Goal: Task Accomplishment & Management: Manage account settings

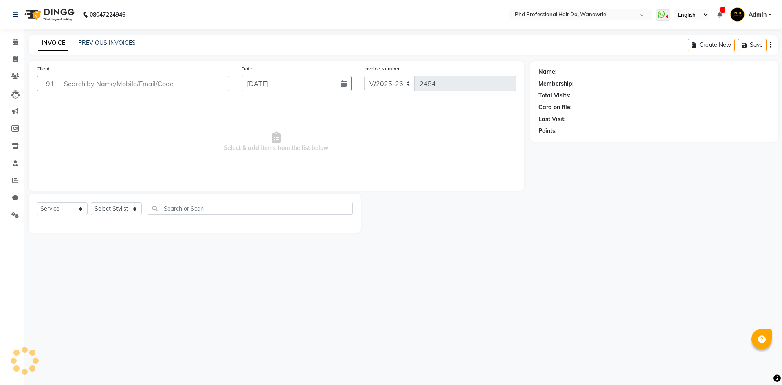
select select "25"
select select "service"
type input "9028950052"
select select "980"
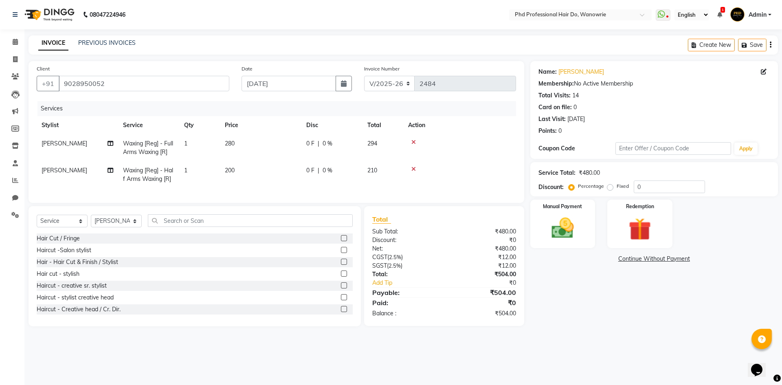
click at [166, 145] on span "Waxing [Reg] - Full Arms Waxing [R]" at bounding box center [148, 148] width 50 height 16
select select "980"
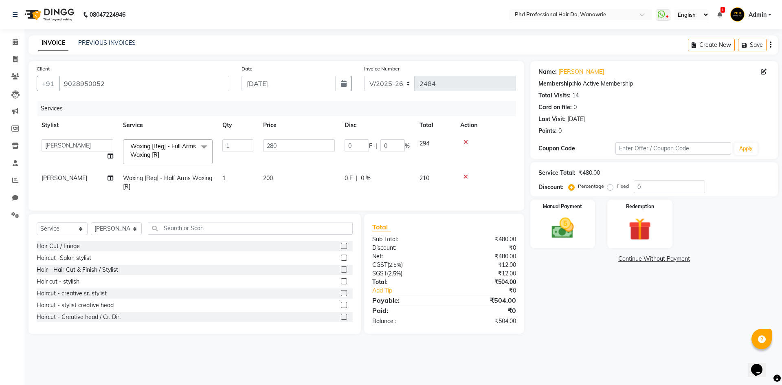
click at [166, 145] on span "Waxing [Reg] - Full Arms Waxing [R]" at bounding box center [163, 150] width 66 height 16
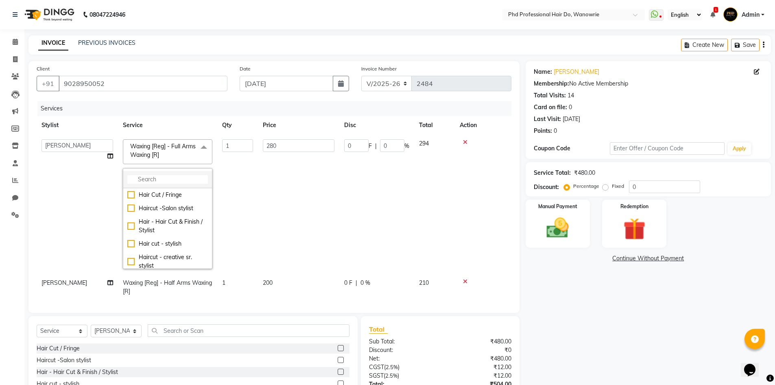
click at [155, 180] on input "multiselect-search" at bounding box center [167, 179] width 81 height 9
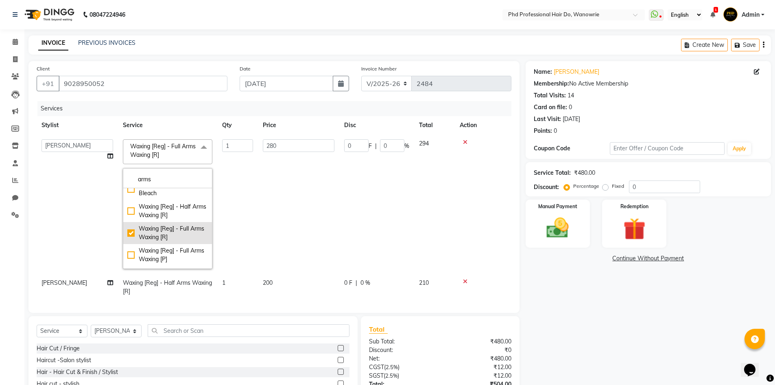
scroll to position [41, 0]
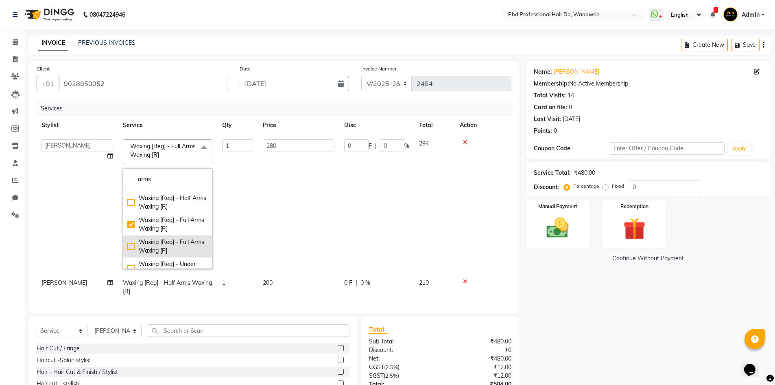
type input "arms"
click at [162, 242] on div "Waxing [Reg] - Full Arms Waxing [P]" at bounding box center [167, 246] width 81 height 17
checkbox "] "false"
checkbox "] "true"
type input "480"
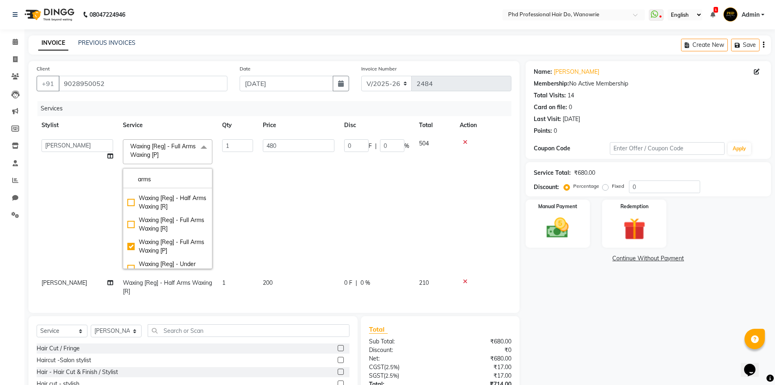
click at [230, 232] on td "1" at bounding box center [237, 203] width 41 height 139
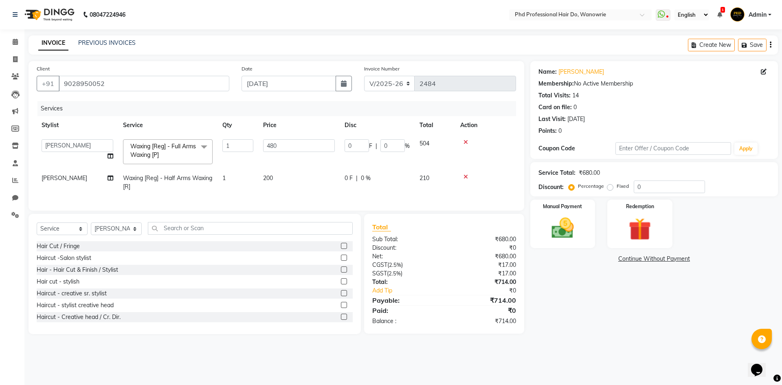
click at [163, 176] on span "Waxing [Reg] - Half Arms Waxing [R]" at bounding box center [167, 182] width 89 height 16
select select "980"
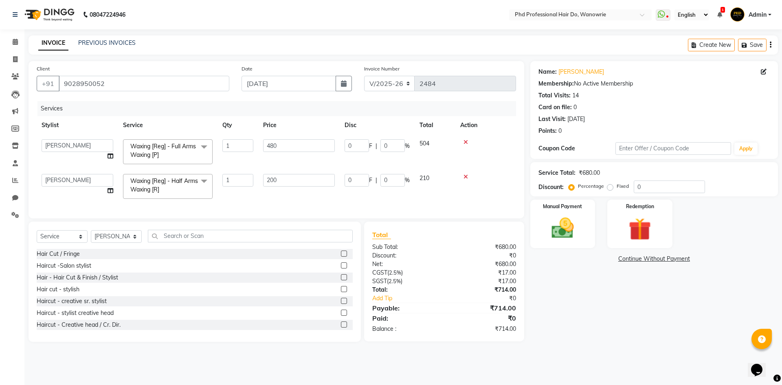
click at [163, 177] on span "Waxing [Reg] - Half Arms Waxing [R] x" at bounding box center [164, 186] width 72 height 18
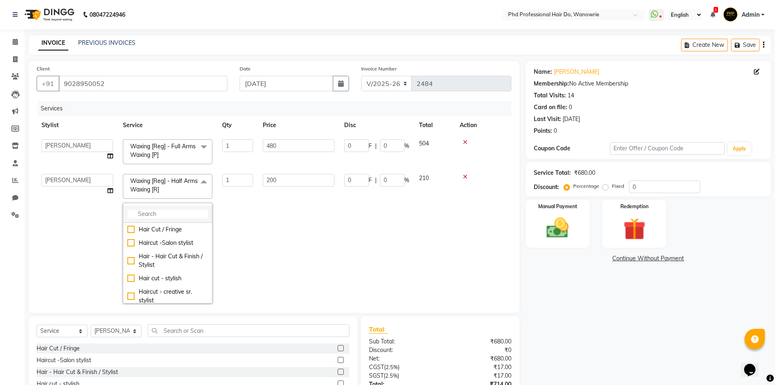
click at [160, 212] on input "multiselect-search" at bounding box center [167, 214] width 81 height 9
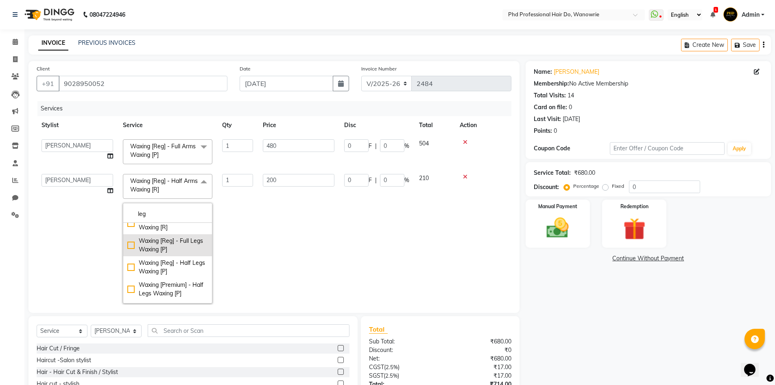
type input "leg"
click at [163, 254] on div "Waxing [Reg] - Full Legs Waxing [P]" at bounding box center [167, 245] width 81 height 17
checkbox "] "true"
type input "680"
click at [346, 244] on td "0 F | 0 %" at bounding box center [376, 238] width 75 height 139
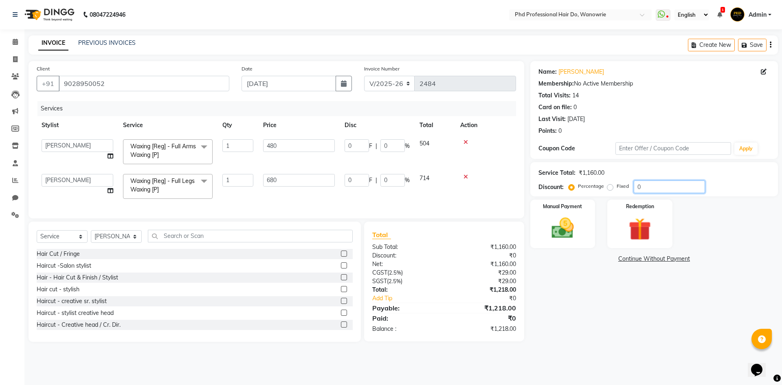
click at [641, 182] on input "0" at bounding box center [668, 186] width 71 height 13
type input "5"
type input "24"
type input "5"
type input "34"
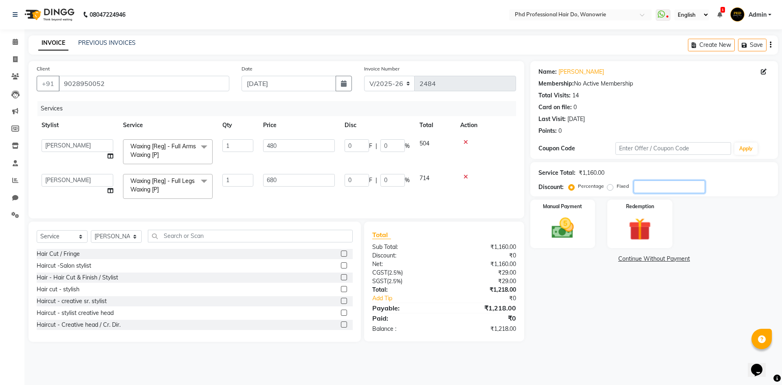
type input "5"
click at [681, 306] on div "Name: Tasneem Patanwalla Membership: No Active Membership Total Visits: 14 Card…" at bounding box center [657, 201] width 254 height 280
drag, startPoint x: 528, startPoint y: 201, endPoint x: 548, endPoint y: 219, distance: 26.8
click at [548, 219] on div "Manual Payment Redemption" at bounding box center [654, 223] width 260 height 48
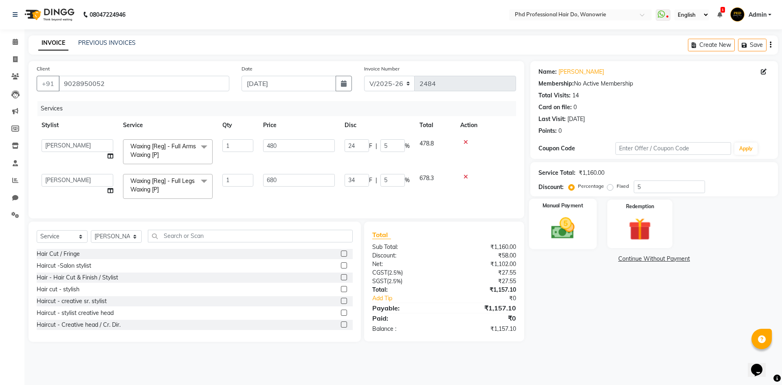
click at [578, 236] on img at bounding box center [562, 228] width 38 height 27
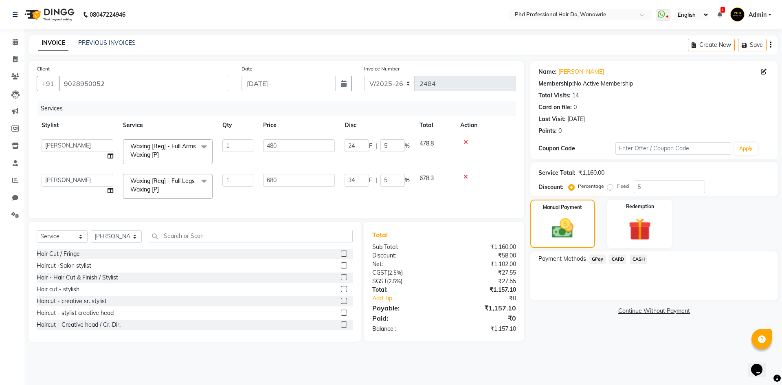
click at [642, 262] on span "CASH" at bounding box center [638, 258] width 18 height 9
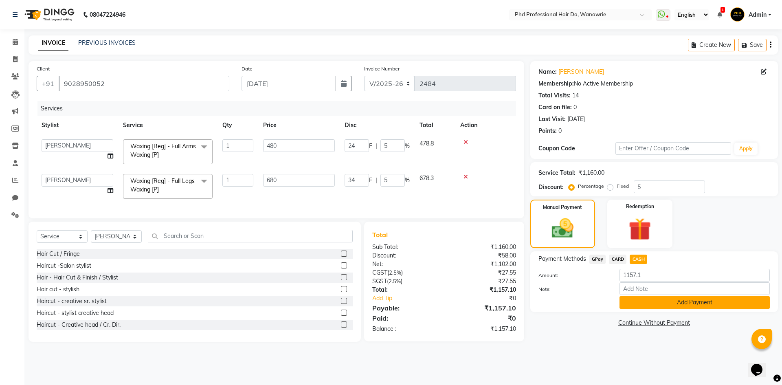
click at [640, 302] on button "Add Payment" at bounding box center [694, 302] width 150 height 13
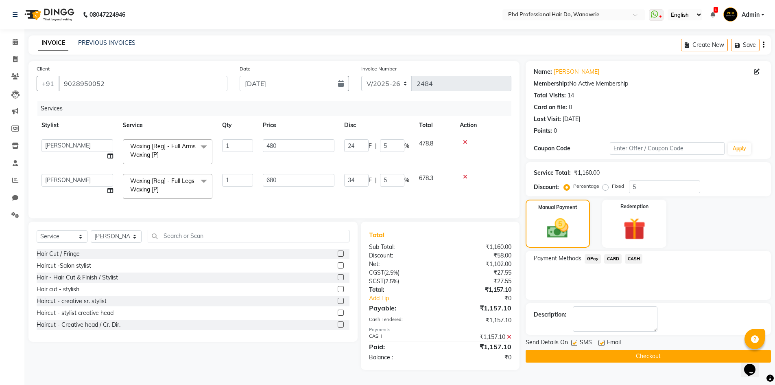
click at [617, 357] on button "Checkout" at bounding box center [648, 356] width 245 height 13
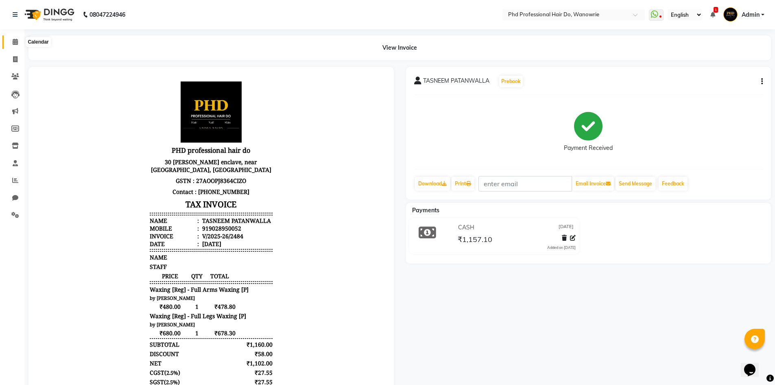
drag, startPoint x: 16, startPoint y: 41, endPoint x: 99, endPoint y: 0, distance: 92.3
click at [16, 41] on icon at bounding box center [15, 42] width 5 height 6
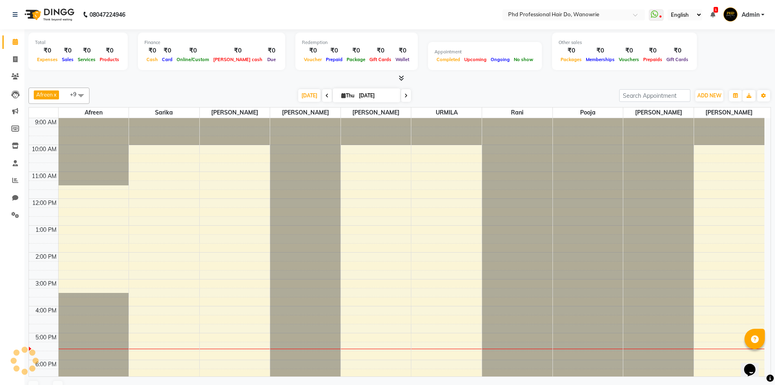
scroll to position [64, 0]
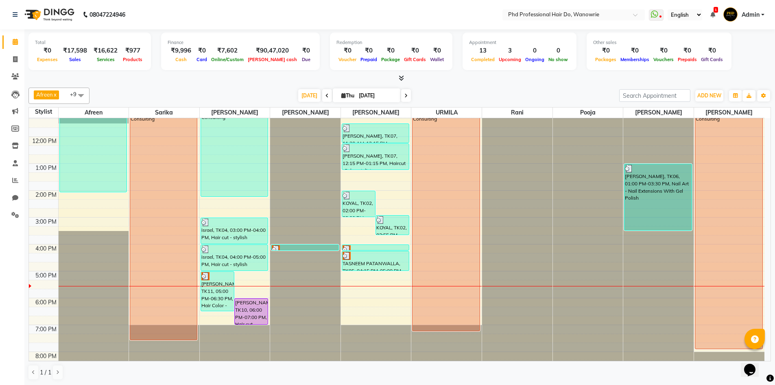
scroll to position [79, 0]
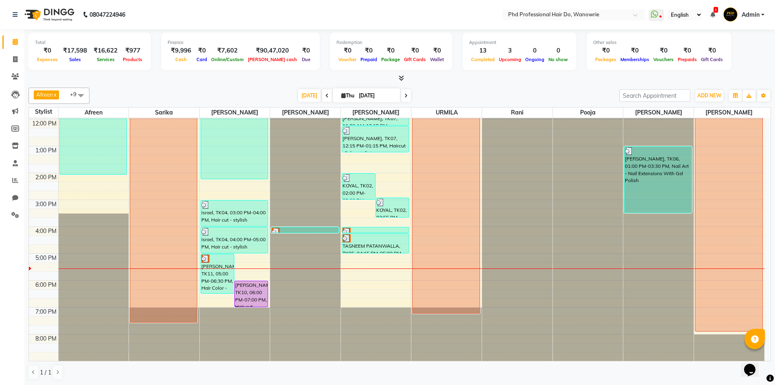
click at [208, 86] on div "Afreen x Sarika x sonia x Hetal x Anita x URMILA x rani x pooja x tejesh x sona…" at bounding box center [399, 233] width 743 height 299
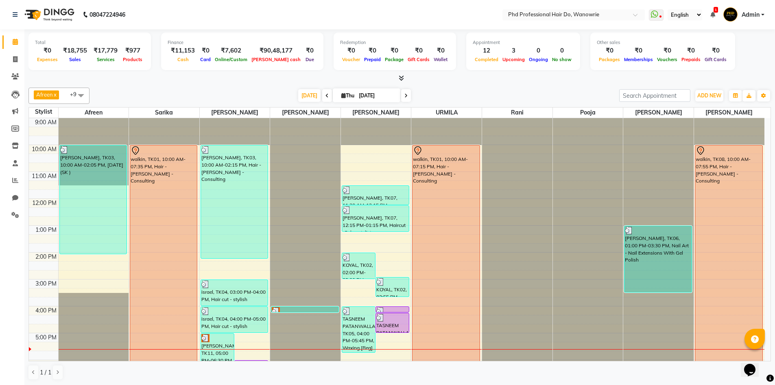
click at [402, 94] on span at bounding box center [406, 95] width 10 height 13
type input "03-10-2025"
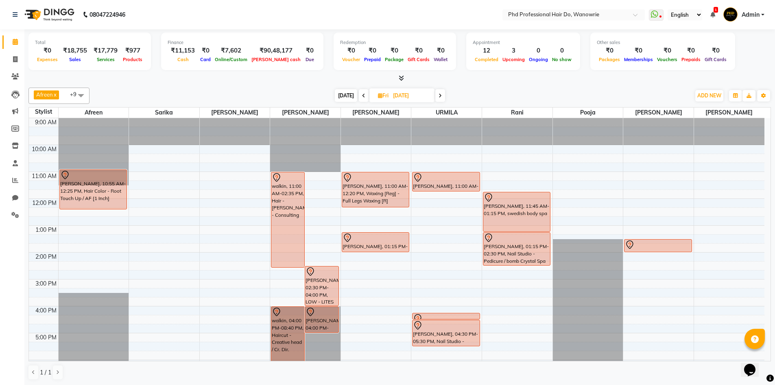
click at [456, 317] on div "9:00 AM 10:00 AM 11:00 AM 12:00 PM 1:00 PM 2:00 PM 3:00 PM 4:00 PM 5:00 PM 6:00…" at bounding box center [397, 279] width 736 height 322
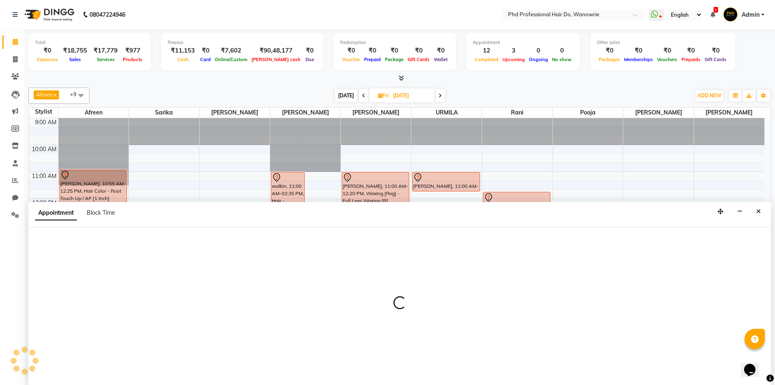
scroll to position [0, 0]
select select "33027"
select select "tentative"
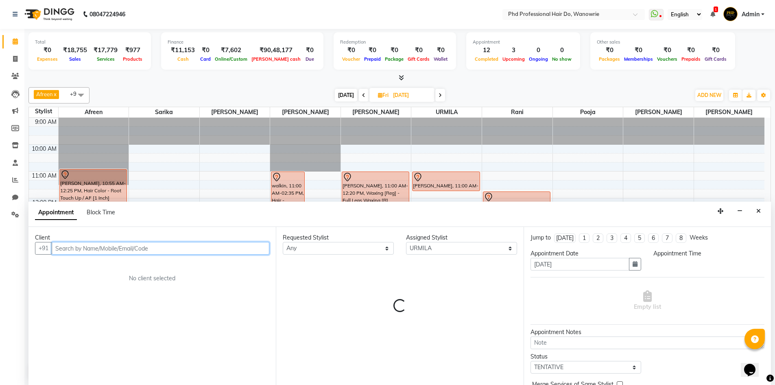
select select "945"
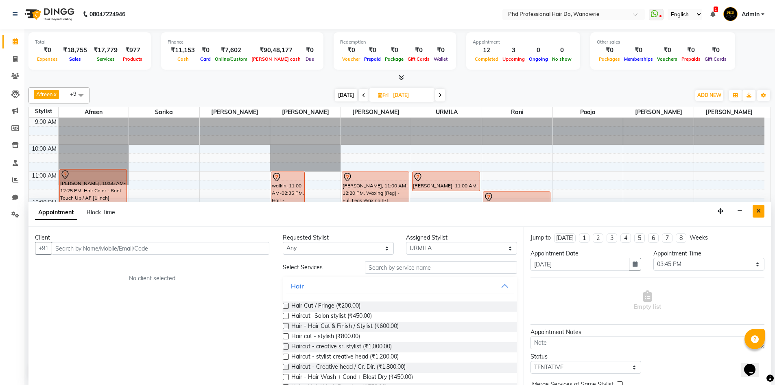
click at [762, 212] on button "Close" at bounding box center [759, 211] width 12 height 13
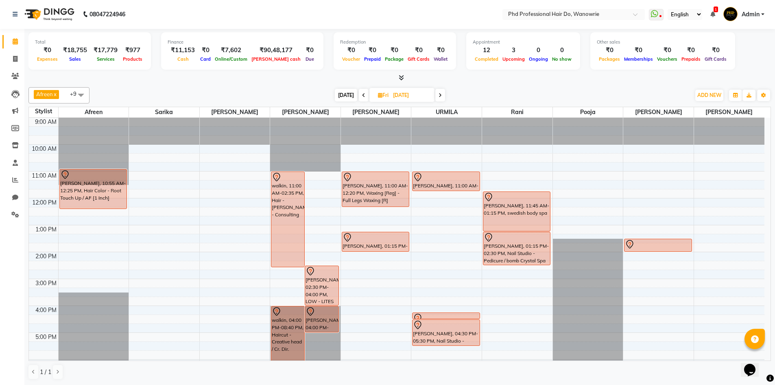
click at [440, 93] on icon at bounding box center [440, 95] width 3 height 5
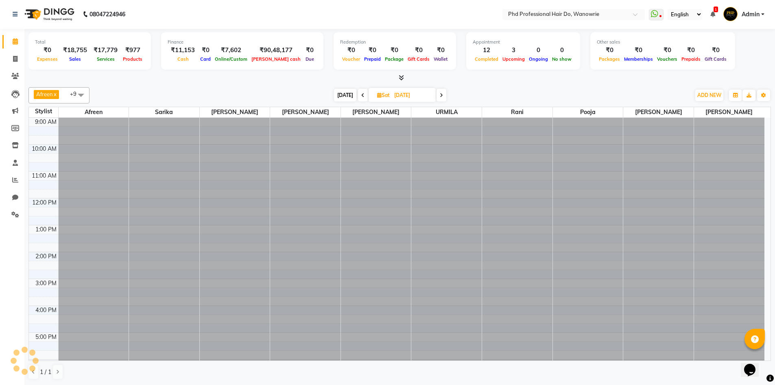
scroll to position [79, 0]
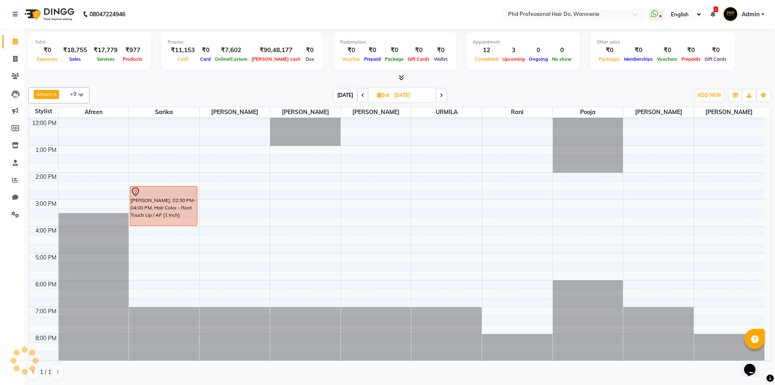
click at [348, 96] on span "Today" at bounding box center [345, 95] width 22 height 13
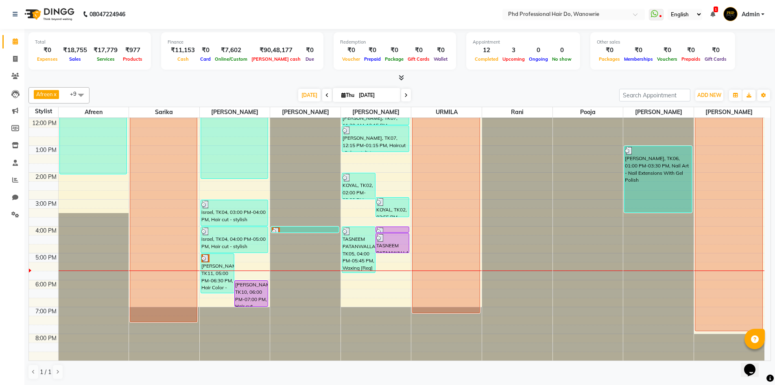
click at [405, 96] on icon at bounding box center [406, 95] width 3 height 5
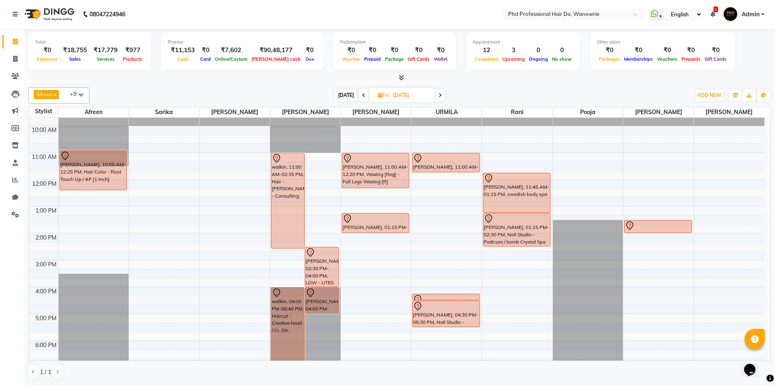
scroll to position [0, 0]
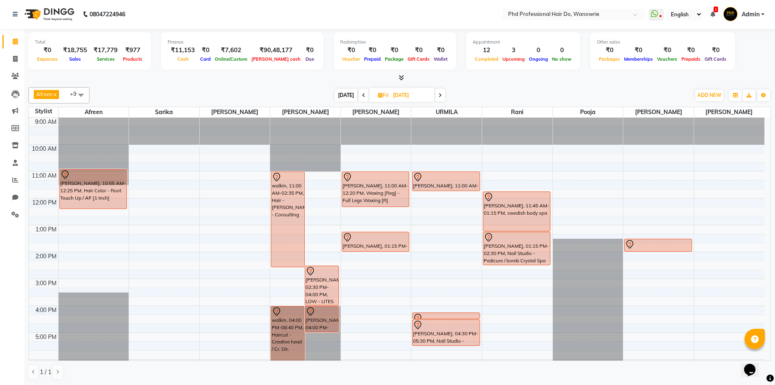
click at [131, 77] on div at bounding box center [399, 78] width 743 height 9
click at [347, 96] on span "Today" at bounding box center [346, 95] width 22 height 13
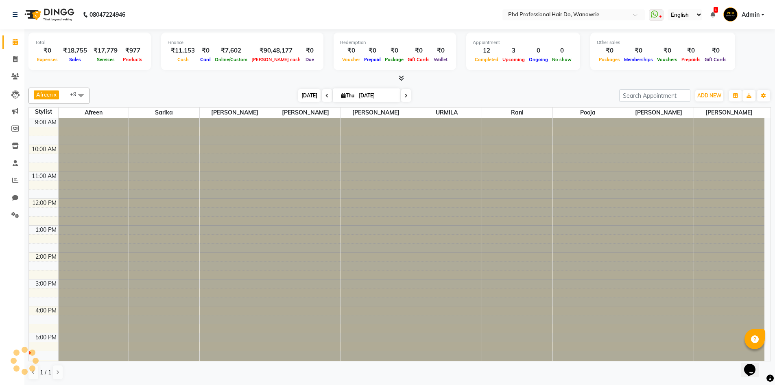
scroll to position [79, 0]
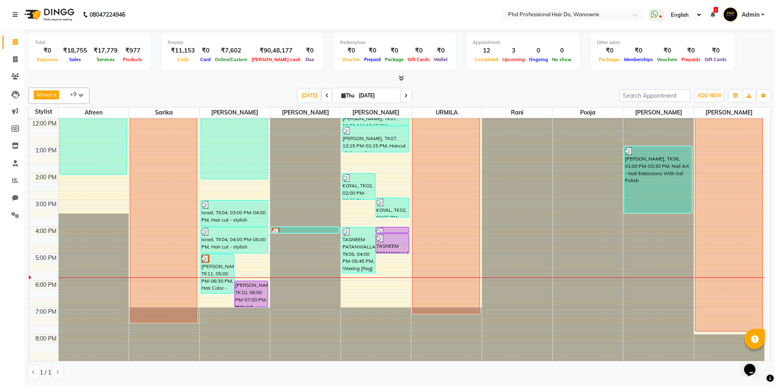
click at [169, 66] on div "Finance ₹11,153 Cash ₹0 Card ₹7,602 Online/Custom ₹90,48,177 Petty cash ₹0 Due" at bounding box center [242, 51] width 162 height 37
click at [309, 92] on span "Today" at bounding box center [309, 95] width 22 height 13
click at [401, 93] on span at bounding box center [406, 95] width 10 height 13
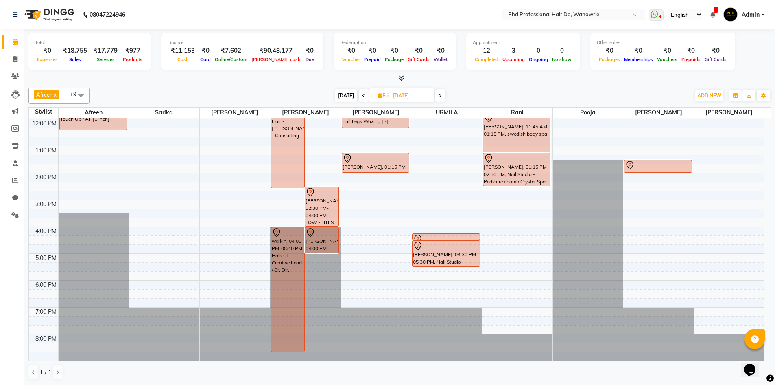
click at [436, 97] on span at bounding box center [441, 95] width 10 height 13
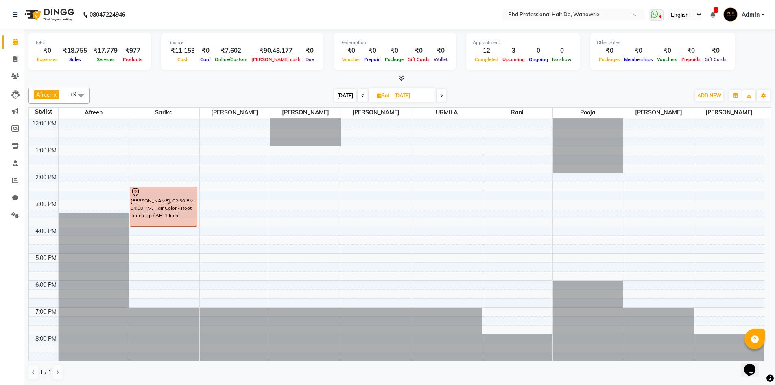
click at [438, 96] on span at bounding box center [442, 95] width 10 height 13
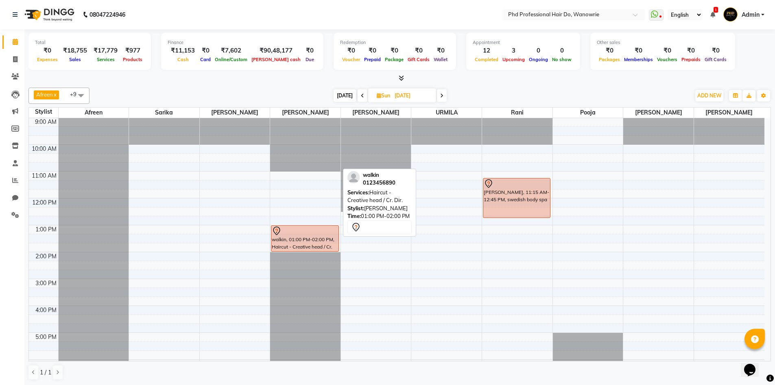
scroll to position [0, 0]
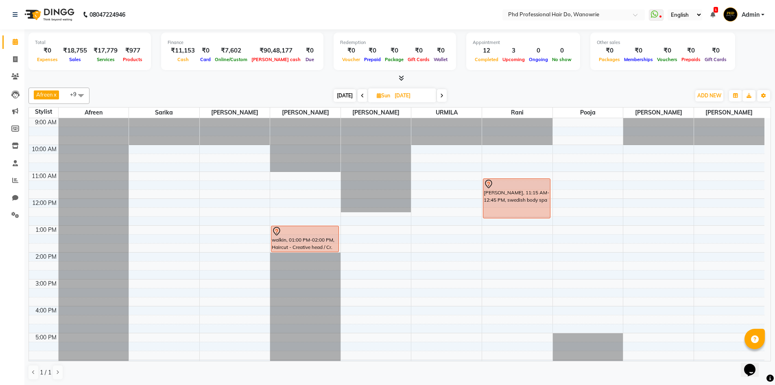
click at [440, 98] on icon at bounding box center [441, 95] width 3 height 5
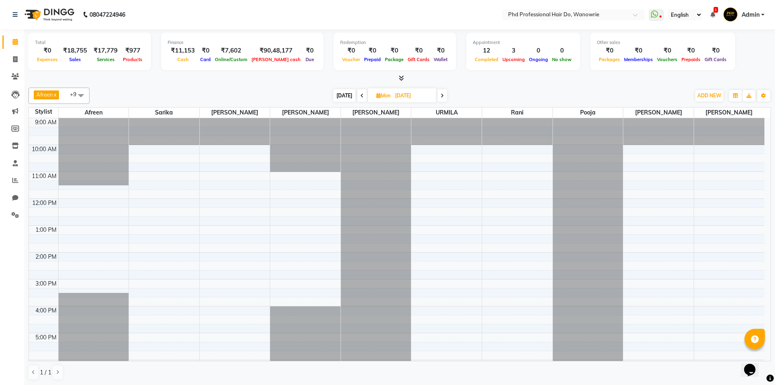
click at [441, 94] on icon at bounding box center [442, 95] width 3 height 5
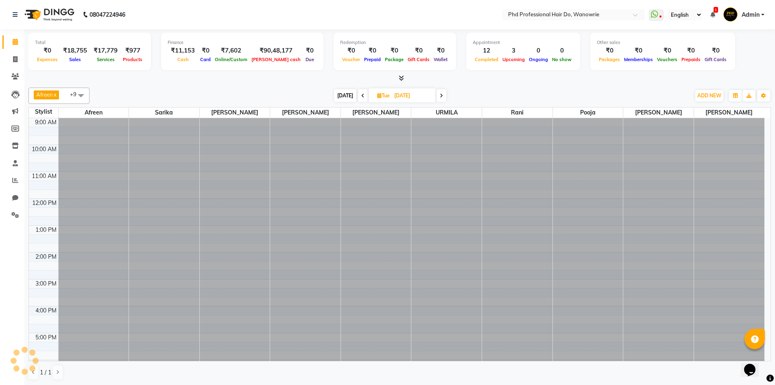
scroll to position [79, 0]
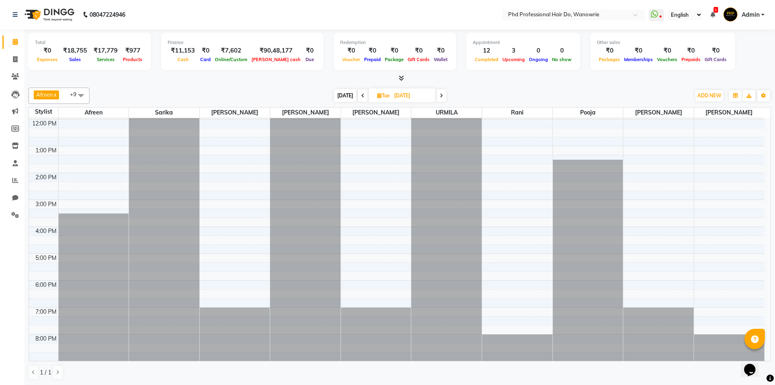
click at [351, 97] on span "Today" at bounding box center [345, 95] width 22 height 13
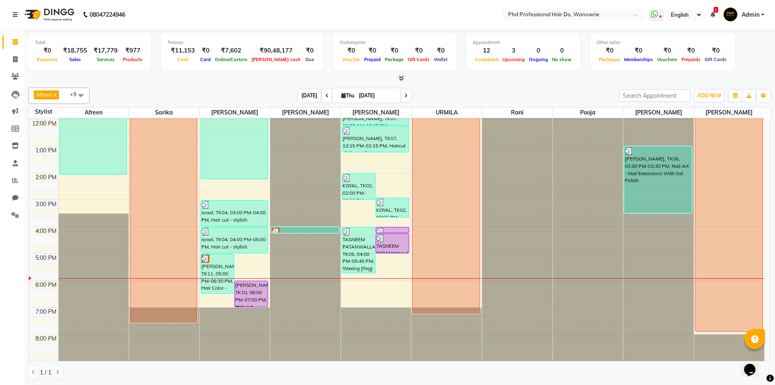
click at [309, 94] on span "Today" at bounding box center [309, 95] width 22 height 13
click at [311, 94] on span "Today" at bounding box center [309, 95] width 22 height 13
click at [309, 94] on span "Today" at bounding box center [309, 95] width 22 height 13
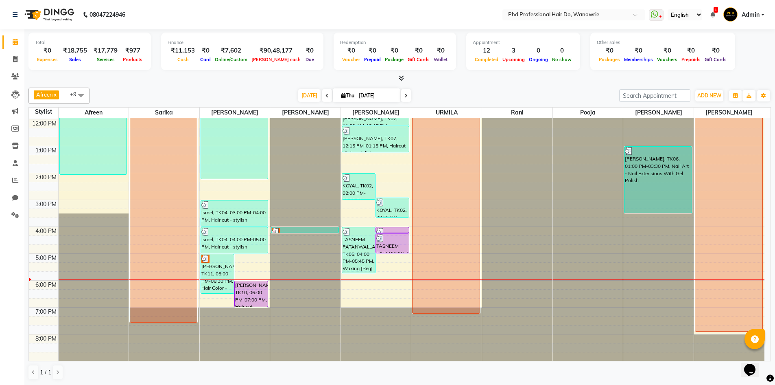
click at [405, 95] on icon at bounding box center [406, 95] width 3 height 5
type input "03-10-2025"
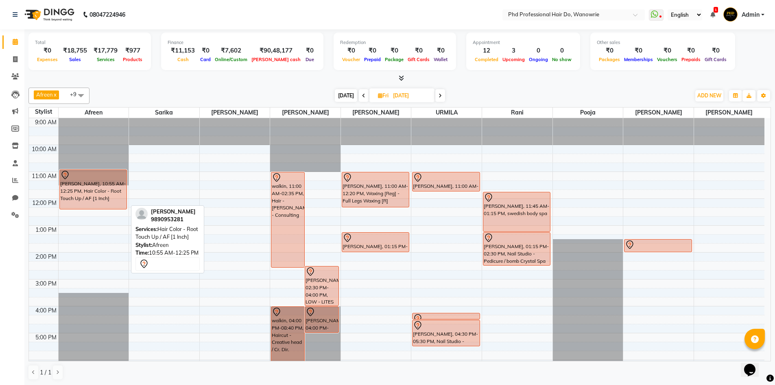
scroll to position [0, 0]
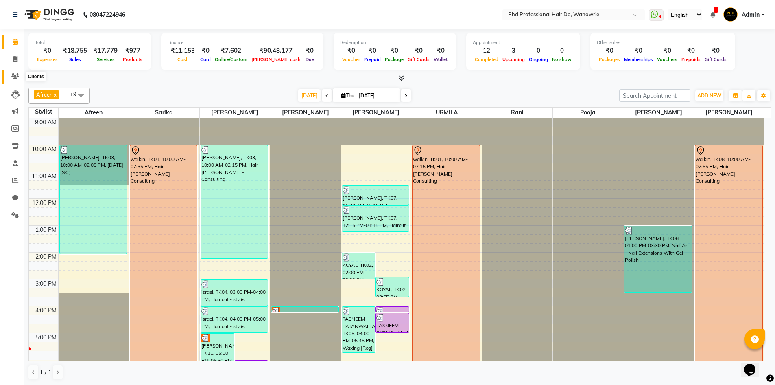
click at [17, 75] on icon at bounding box center [15, 76] width 8 height 6
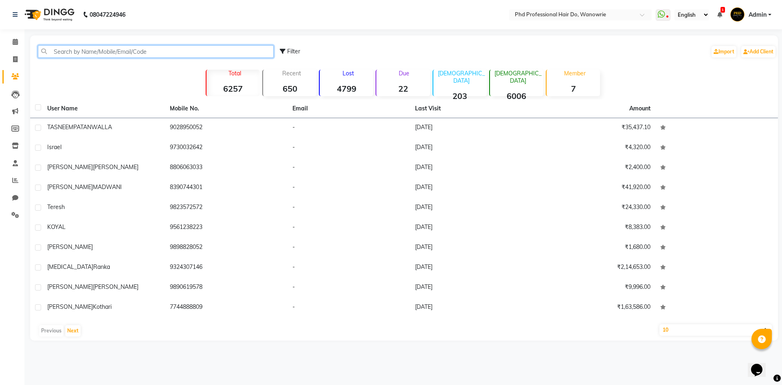
click at [80, 45] on input "text" at bounding box center [156, 51] width 236 height 13
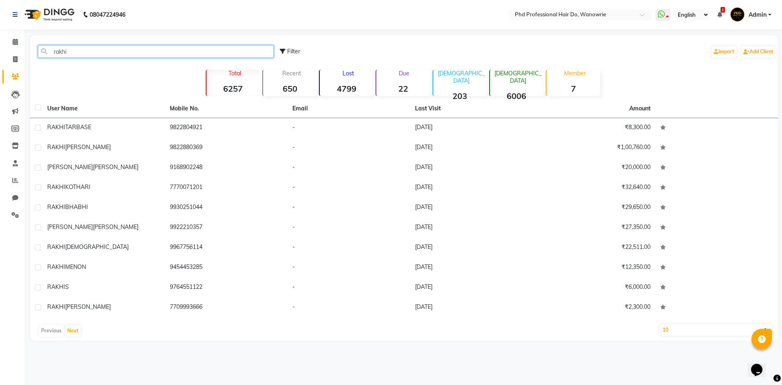
type input "rakhi"
click at [17, 44] on icon at bounding box center [15, 42] width 5 height 6
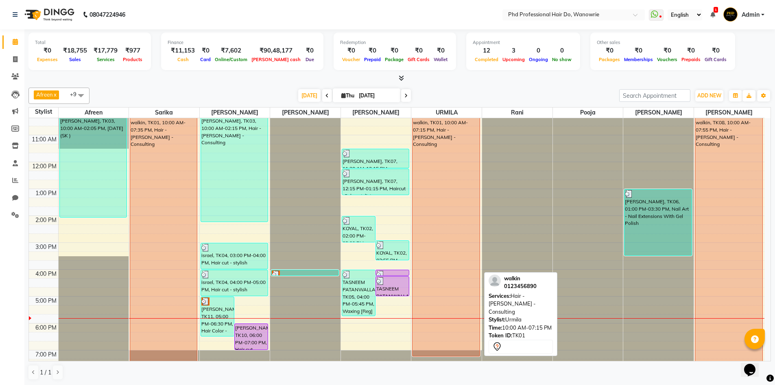
scroll to position [79, 0]
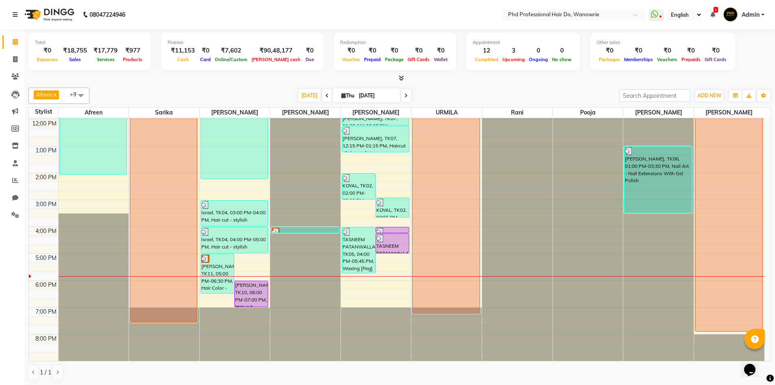
click at [198, 93] on div "Today Thu 02-10-2025" at bounding box center [355, 96] width 522 height 12
click at [171, 92] on div "Today Thu 02-10-2025" at bounding box center [355, 95] width 522 height 12
click at [342, 96] on icon at bounding box center [344, 94] width 4 height 5
select select "10"
select select "2025"
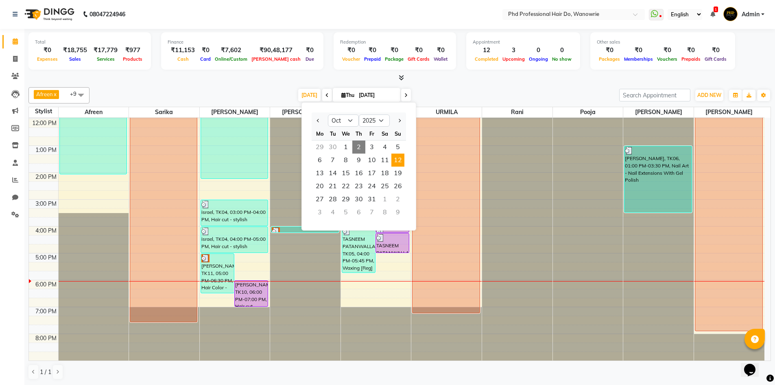
click at [399, 162] on span "12" at bounding box center [398, 159] width 13 height 13
type input "12-10-2025"
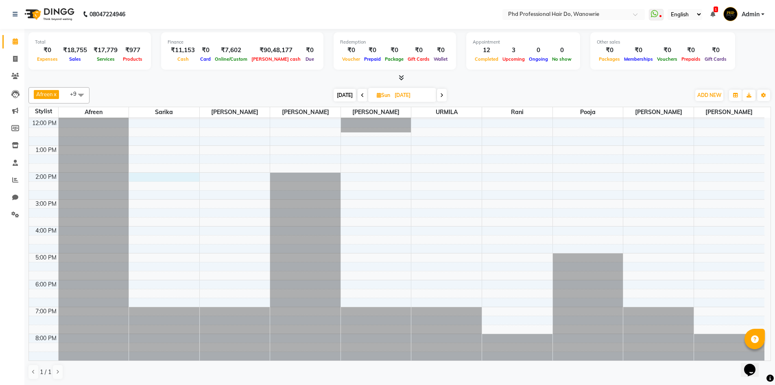
click at [141, 177] on div "9:00 AM 10:00 AM 11:00 AM 12:00 PM 1:00 PM 2:00 PM 3:00 PM 4:00 PM 5:00 PM 6:00…" at bounding box center [397, 199] width 736 height 322
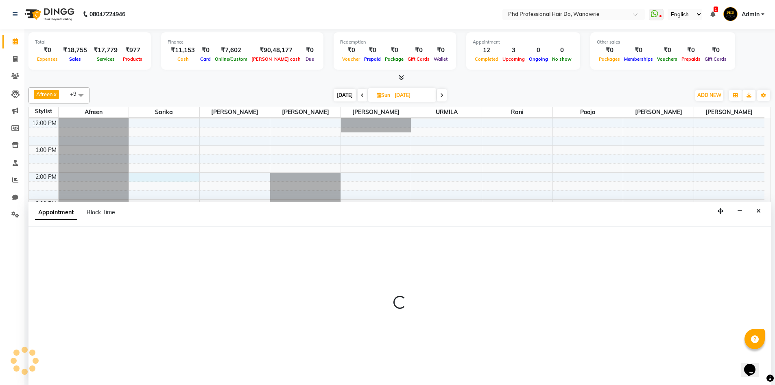
select select "977"
select select "tentative"
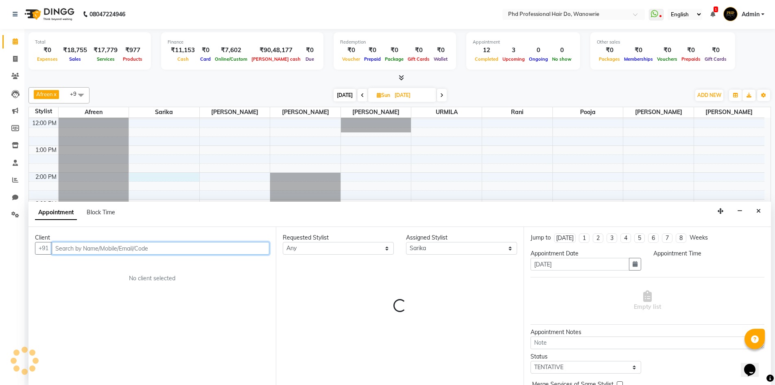
select select "840"
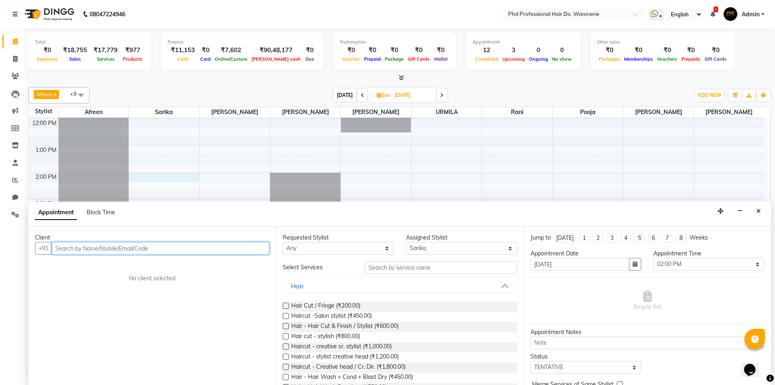
paste input "84830 94181"
type input "84830 94181"
click at [245, 246] on span "Add Client" at bounding box center [252, 247] width 27 height 7
select select "22"
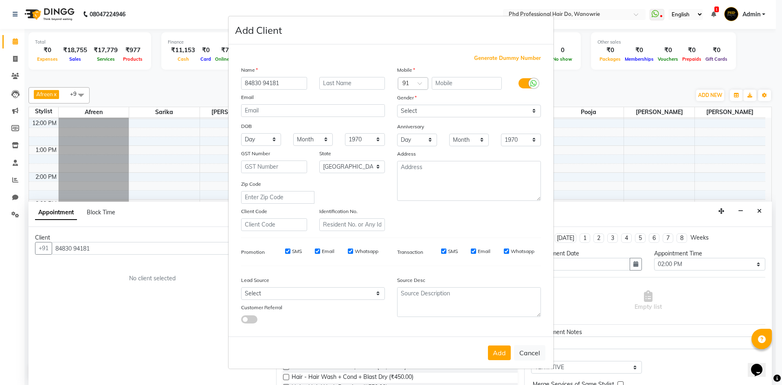
drag, startPoint x: 284, startPoint y: 78, endPoint x: 241, endPoint y: 82, distance: 43.8
click at [241, 82] on div "84830 94181" at bounding box center [274, 83] width 78 height 13
click at [128, 237] on ngb-modal-window "Add Client Generate Dummy Number Name 84830 94181 Email DOB Day 01 02 03 04 05 …" at bounding box center [391, 192] width 782 height 385
drag, startPoint x: 243, startPoint y: 83, endPoint x: 285, endPoint y: 80, distance: 42.1
click at [285, 80] on input "84830 94181" at bounding box center [274, 83] width 66 height 13
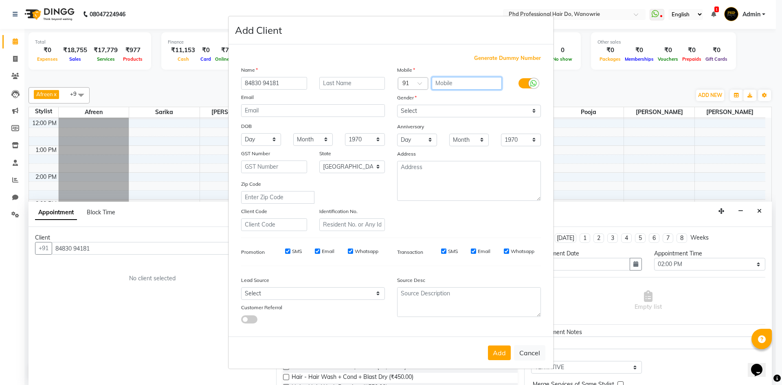
click at [449, 83] on input "text" at bounding box center [466, 83] width 70 height 13
paste input "84830 94181"
type input "84830 94181"
click at [284, 87] on input "84830 94181" at bounding box center [274, 83] width 66 height 13
type input "8"
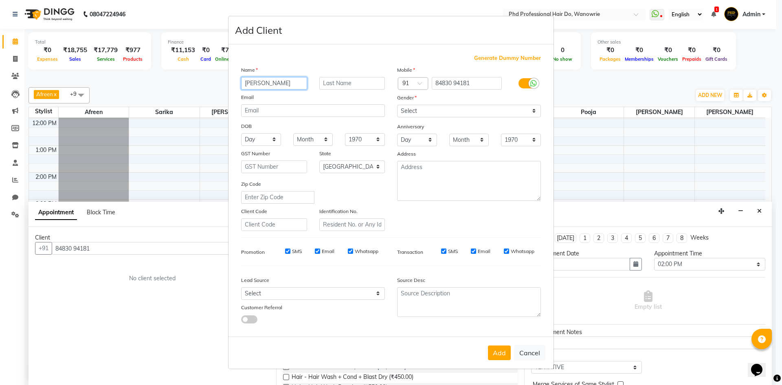
type input "darsh"
click at [396, 111] on div "Select Male Female Other Prefer Not To Say" at bounding box center [469, 111] width 156 height 13
click at [410, 112] on select "Select Male Female Other Prefer Not To Say" at bounding box center [469, 111] width 144 height 13
select select "[DEMOGRAPHIC_DATA]"
click at [397, 105] on select "Select Male Female Other Prefer Not To Say" at bounding box center [469, 111] width 144 height 13
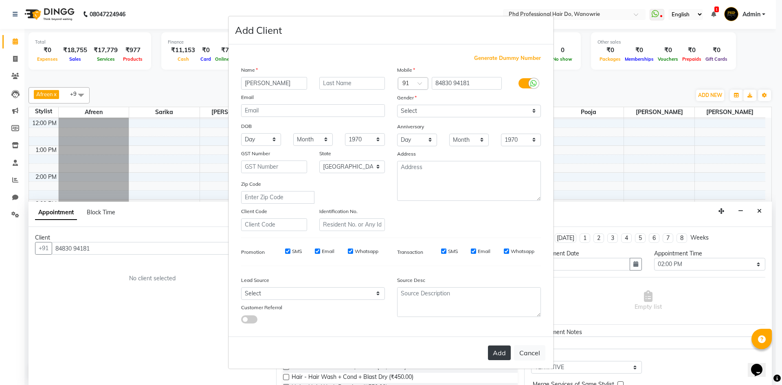
click at [500, 356] on button "Add" at bounding box center [499, 352] width 23 height 15
drag, startPoint x: 434, startPoint y: 83, endPoint x: 431, endPoint y: 114, distance: 32.0
click at [434, 85] on input "84830 94181" at bounding box center [466, 83] width 70 height 13
click at [458, 114] on div "Gender" at bounding box center [469, 109] width 156 height 11
click at [482, 82] on input "9184830 94181" at bounding box center [466, 83] width 70 height 13
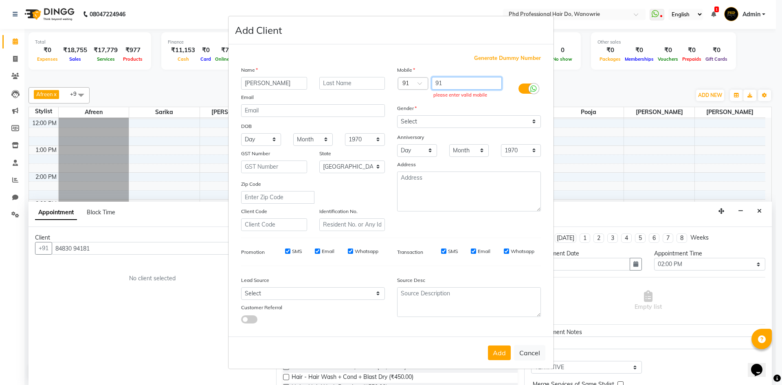
type input "9"
paste input "84830 94181"
type input "84830 94181"
click at [496, 349] on button "Add" at bounding box center [499, 352] width 23 height 15
click at [193, 84] on ngb-modal-window "Add Client Generate Dummy Number Name darsh Email DOB Day 01 02 03 04 05 06 07 …" at bounding box center [391, 192] width 782 height 385
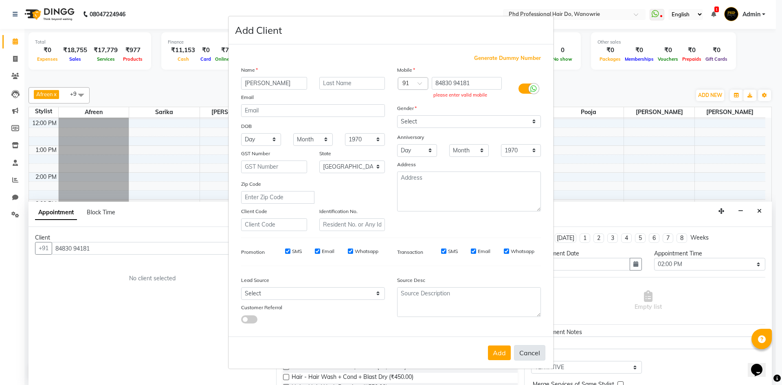
click at [533, 349] on button "Cancel" at bounding box center [529, 352] width 31 height 15
select select
select select "null"
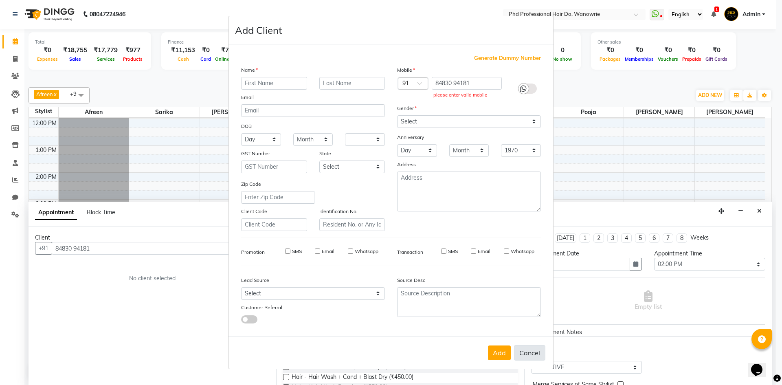
select select
checkbox input "false"
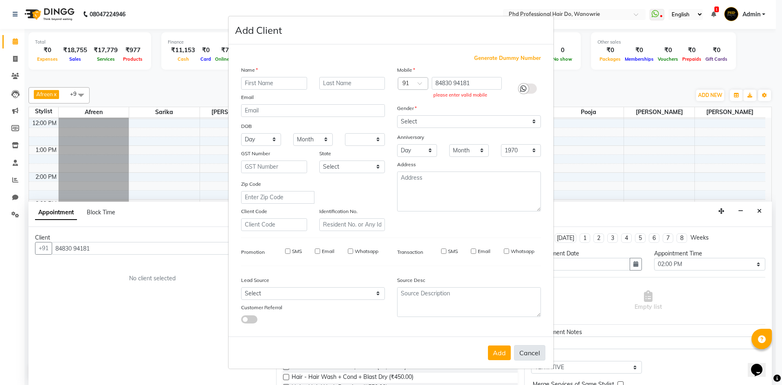
checkbox input "false"
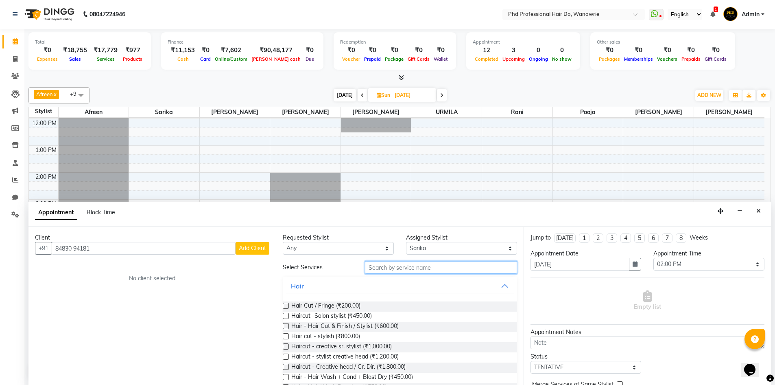
click at [403, 266] on input "text" at bounding box center [441, 267] width 152 height 13
type input "c"
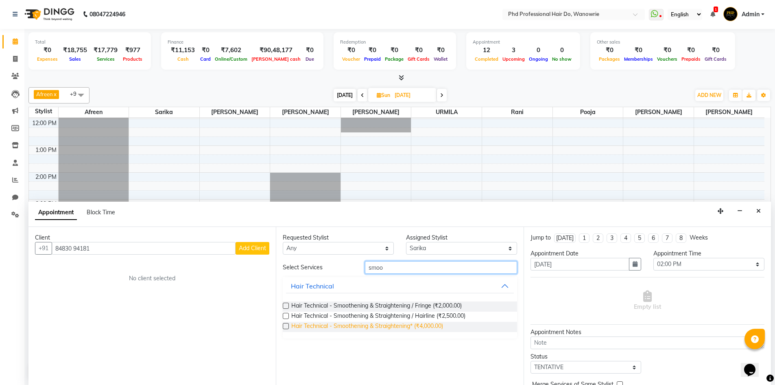
type input "smoo"
click at [372, 327] on span "Hair Technical - Smoothening & Straightening* (₹4,000.00)" at bounding box center [367, 327] width 152 height 10
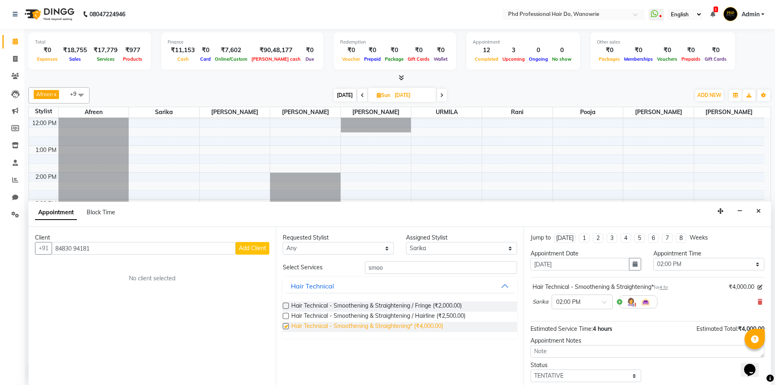
checkbox input "false"
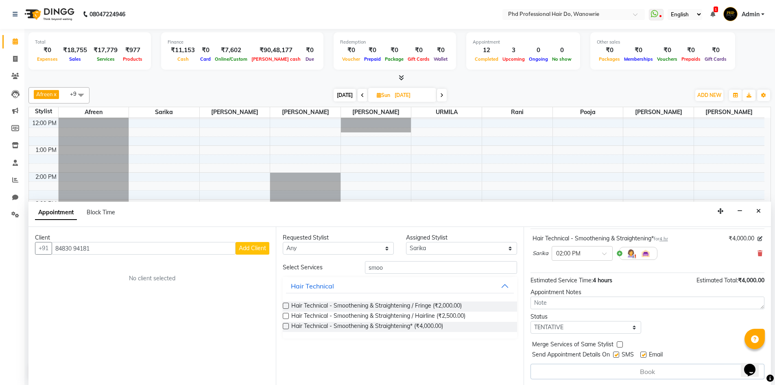
scroll to position [49, 0]
click at [582, 371] on div "Book" at bounding box center [648, 370] width 234 height 15
click at [762, 210] on button "Close" at bounding box center [759, 211] width 12 height 13
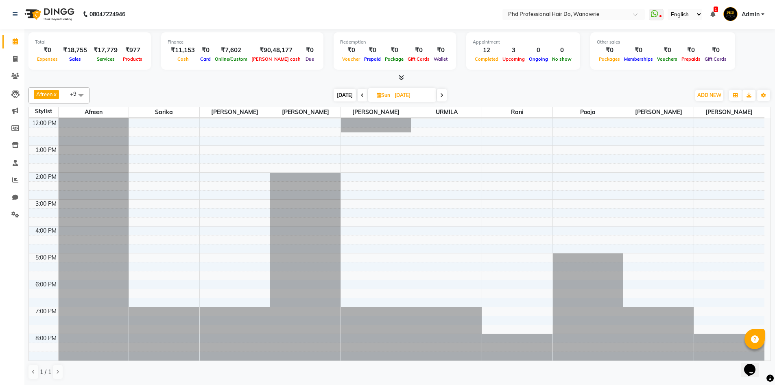
click at [344, 96] on span "Today" at bounding box center [345, 95] width 22 height 13
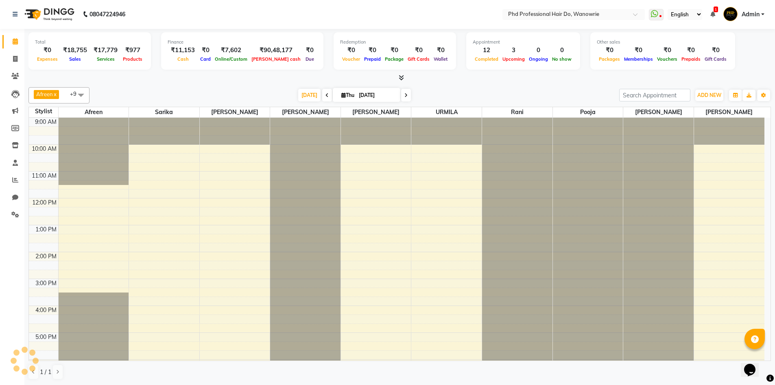
scroll to position [79, 0]
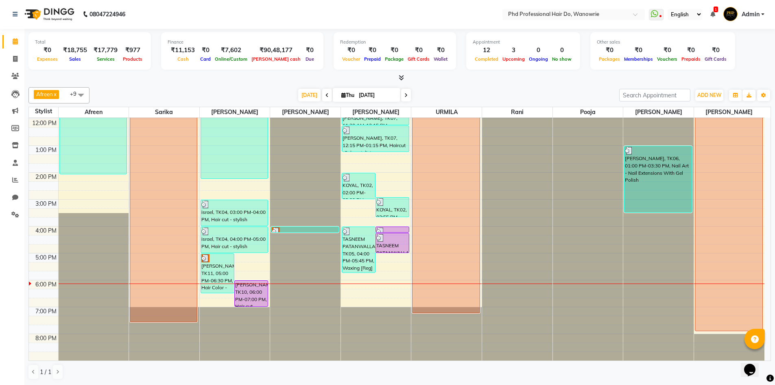
click at [405, 95] on icon at bounding box center [406, 95] width 3 height 5
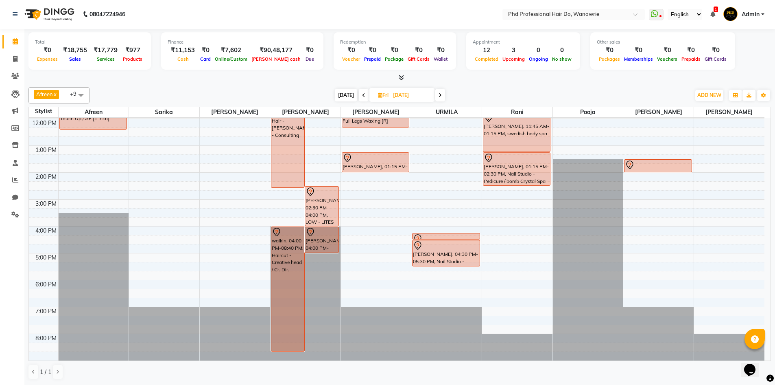
click at [349, 96] on span "Today" at bounding box center [346, 95] width 22 height 13
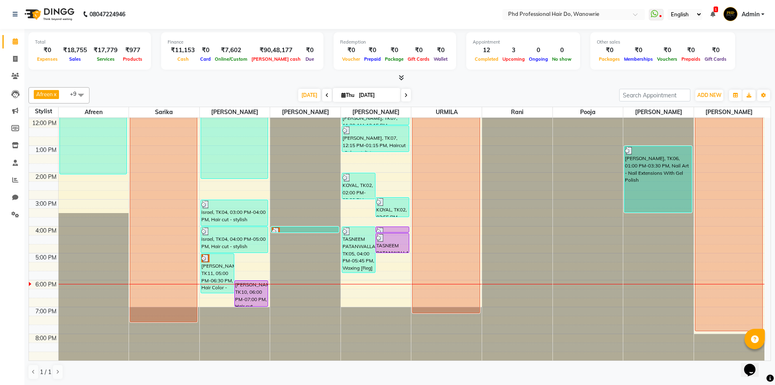
click at [407, 99] on span at bounding box center [406, 95] width 10 height 13
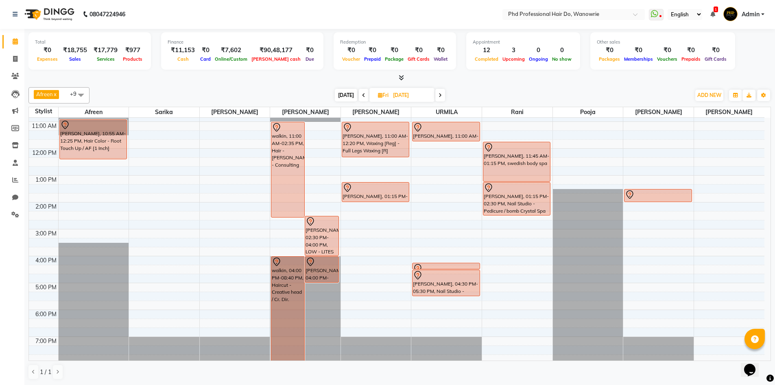
scroll to position [39, 0]
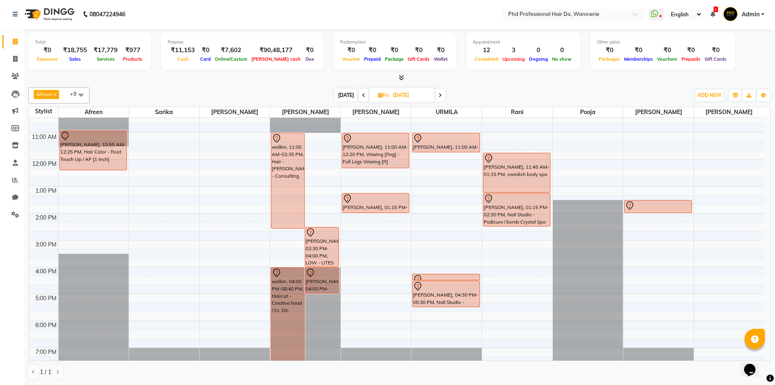
click at [362, 94] on icon at bounding box center [363, 95] width 3 height 5
type input "02-10-2025"
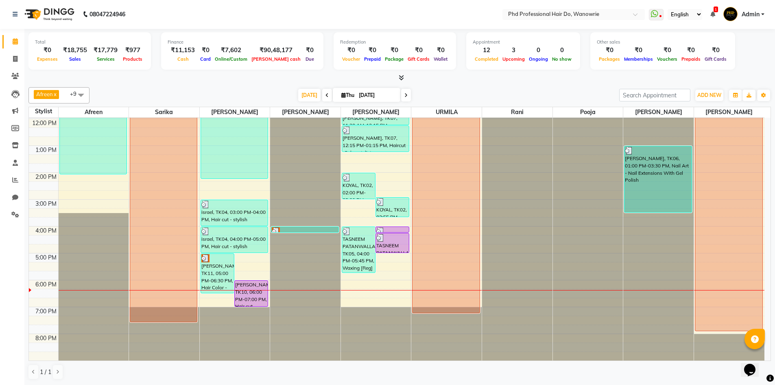
scroll to position [0, 0]
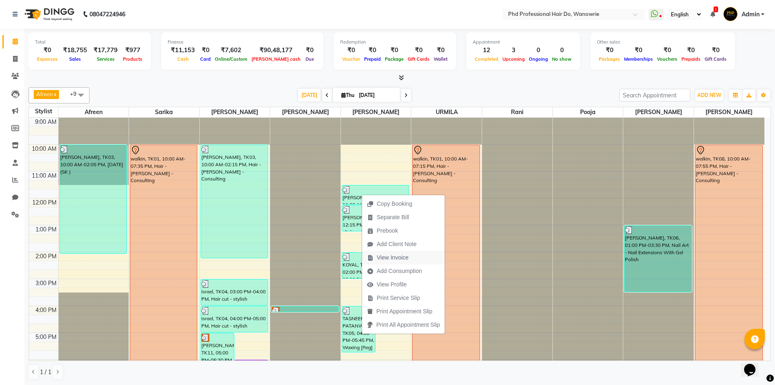
click at [383, 259] on span "View Invoice" at bounding box center [393, 257] width 32 height 9
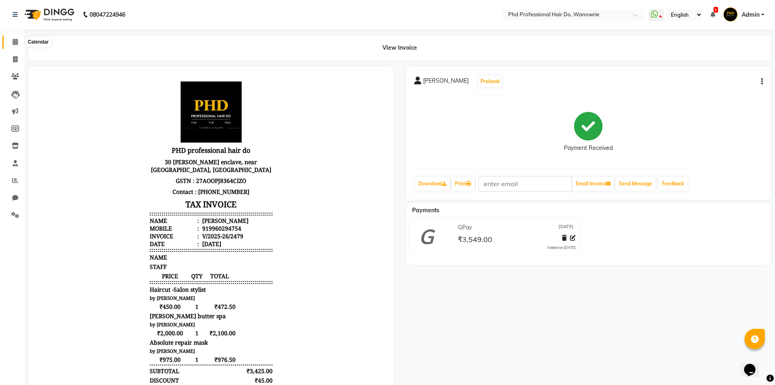
click at [11, 40] on span at bounding box center [15, 41] width 14 height 9
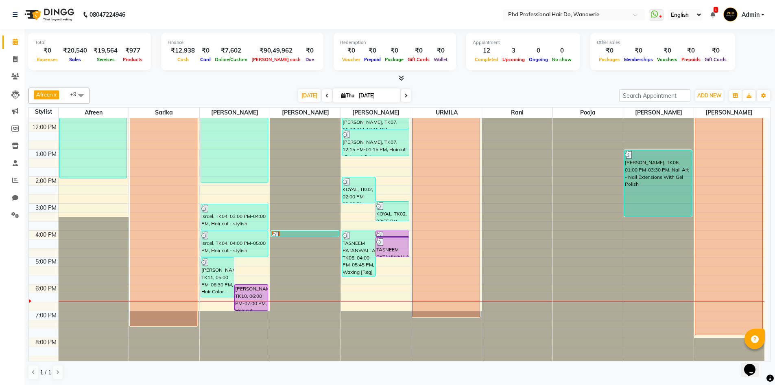
scroll to position [79, 0]
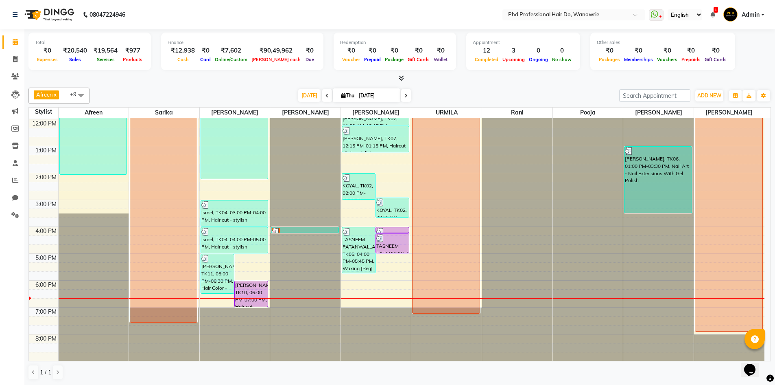
click at [184, 96] on div "Today Thu 02-10-2025" at bounding box center [355, 96] width 522 height 12
click at [405, 97] on icon at bounding box center [406, 95] width 3 height 5
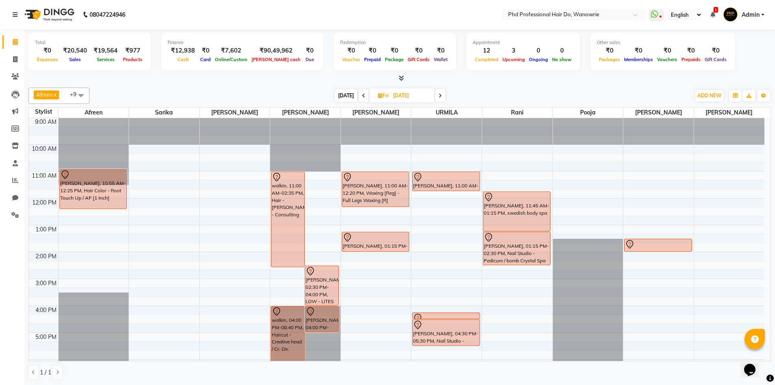
scroll to position [0, 0]
click at [443, 95] on span at bounding box center [441, 95] width 10 height 13
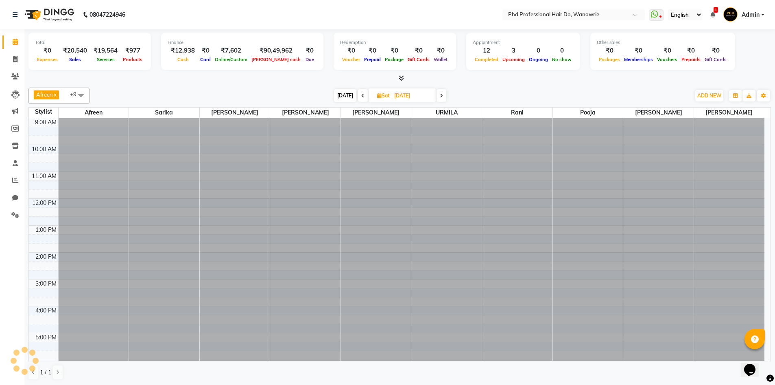
scroll to position [79, 0]
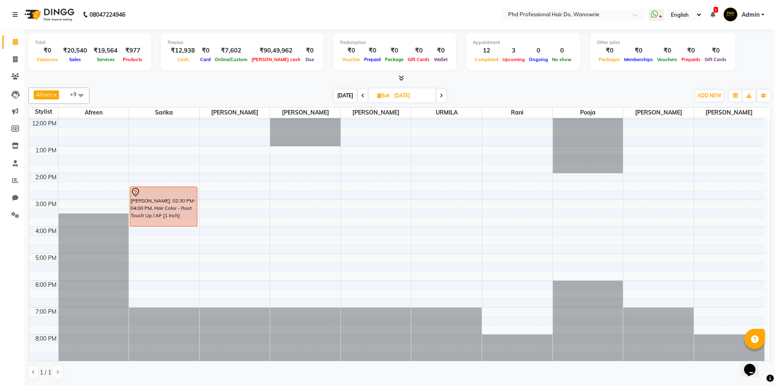
click at [441, 93] on icon at bounding box center [441, 95] width 3 height 5
type input "05-10-2025"
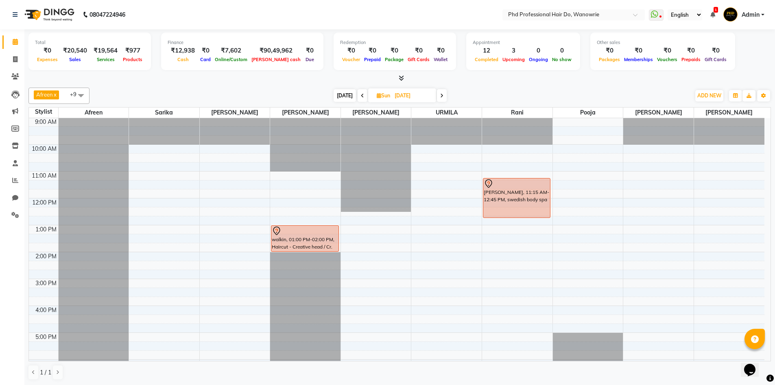
scroll to position [0, 0]
click at [146, 257] on div "9:00 AM 10:00 AM 11:00 AM 12:00 PM 1:00 PM 2:00 PM 3:00 PM 4:00 PM 5:00 PM 6:00…" at bounding box center [397, 279] width 736 height 322
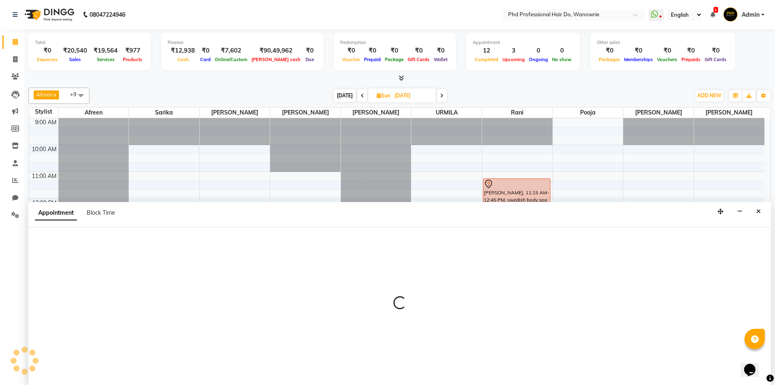
click at [146, 257] on div at bounding box center [399, 306] width 743 height 158
select select "977"
select select "840"
select select "tentative"
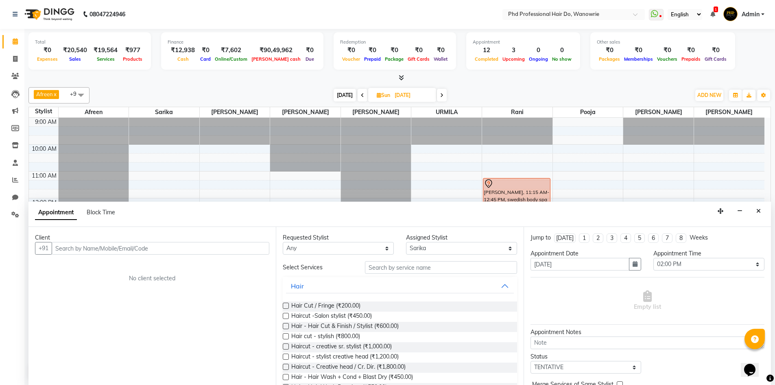
click at [129, 246] on input "text" at bounding box center [161, 248] width 218 height 13
type input "7972459557"
click at [248, 246] on span "Add Client" at bounding box center [252, 247] width 27 height 7
select select "22"
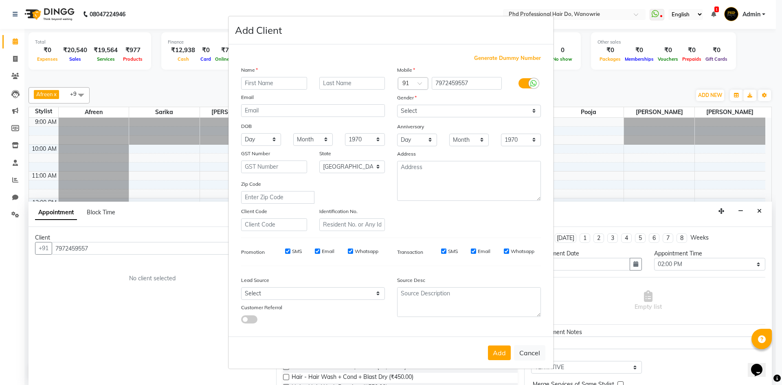
click at [270, 83] on input "text" at bounding box center [274, 83] width 66 height 13
click at [256, 83] on input "darsna" at bounding box center [274, 83] width 66 height 13
type input "[PERSON_NAME]"
click at [324, 87] on input "text" at bounding box center [352, 83] width 66 height 13
type input "candawat"
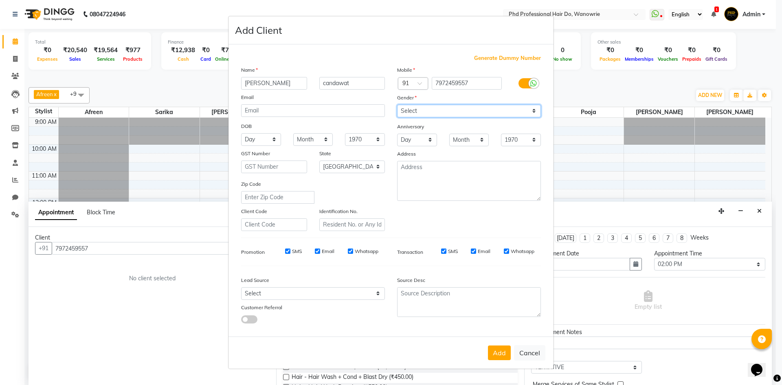
click at [429, 116] on select "Select Male Female Other Prefer Not To Say" at bounding box center [469, 111] width 144 height 13
select select "[DEMOGRAPHIC_DATA]"
click at [397, 105] on select "Select Male Female Other Prefer Not To Say" at bounding box center [469, 111] width 144 height 13
click at [500, 348] on button "Add" at bounding box center [499, 352] width 23 height 15
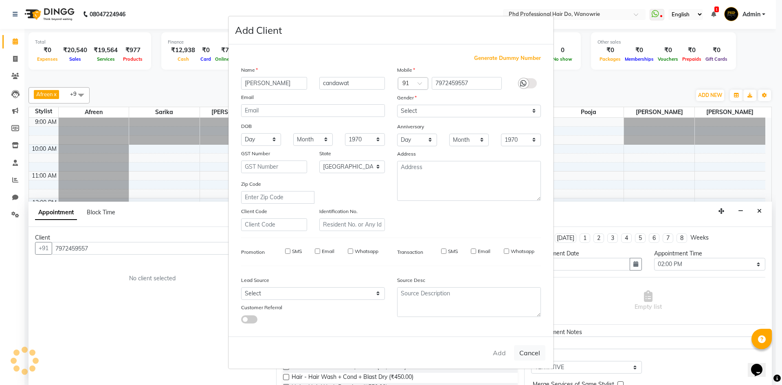
select select
select select "null"
select select
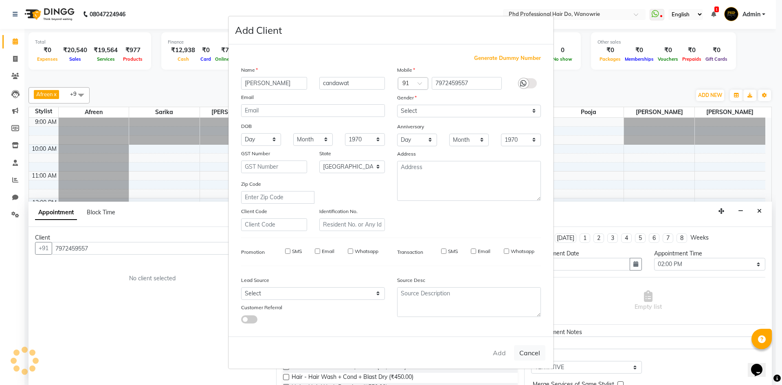
select select
checkbox input "false"
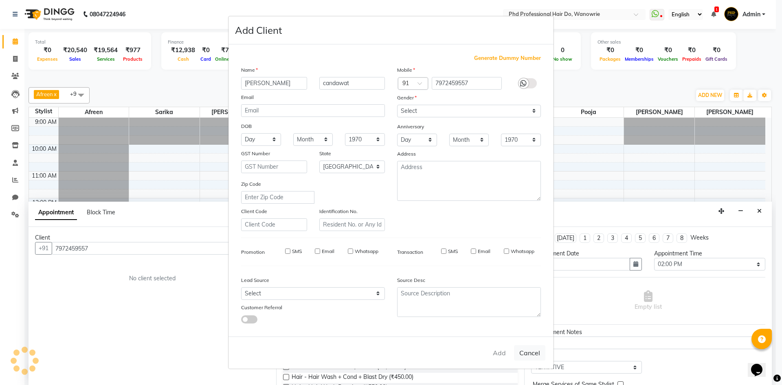
checkbox input "false"
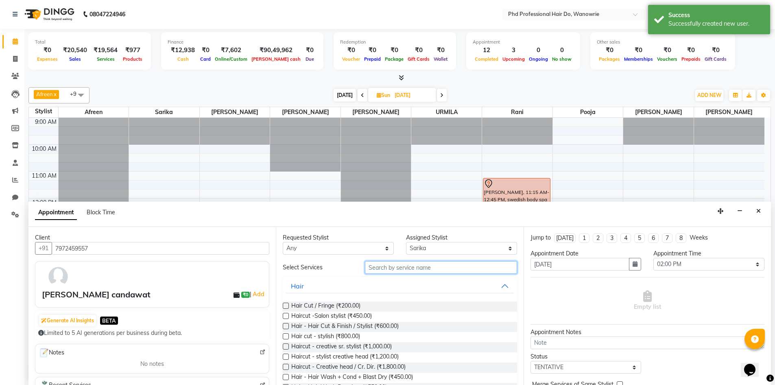
click at [390, 269] on input "text" at bounding box center [441, 267] width 152 height 13
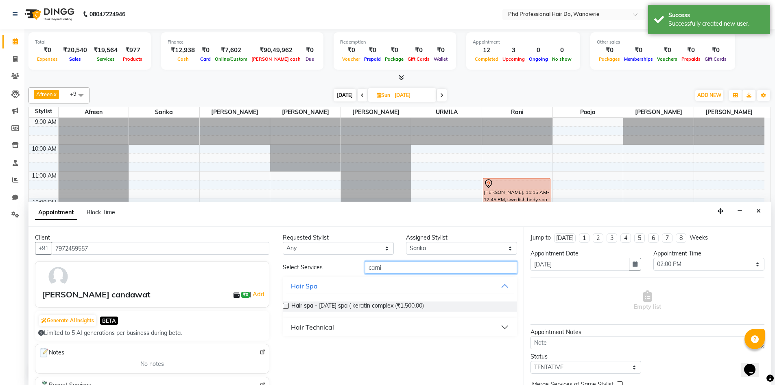
type input "carni"
click at [340, 329] on button "Hair Technical" at bounding box center [400, 327] width 228 height 15
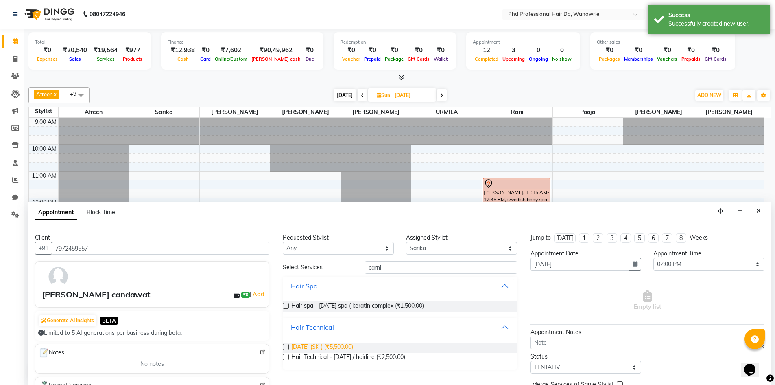
click at [335, 348] on span "CARNIVAL (SK ) (₹5,500.00)" at bounding box center [322, 347] width 62 height 10
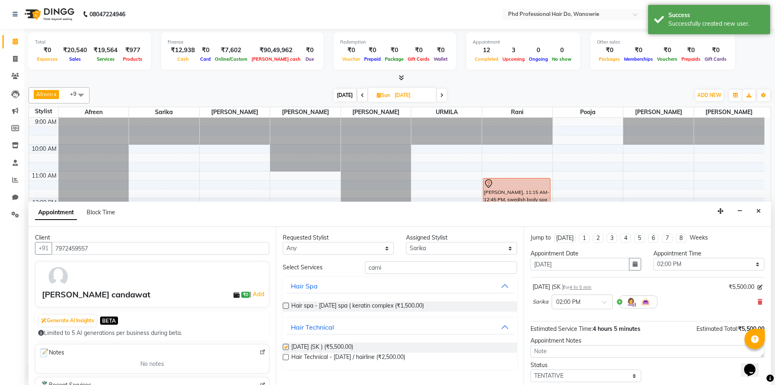
checkbox input "false"
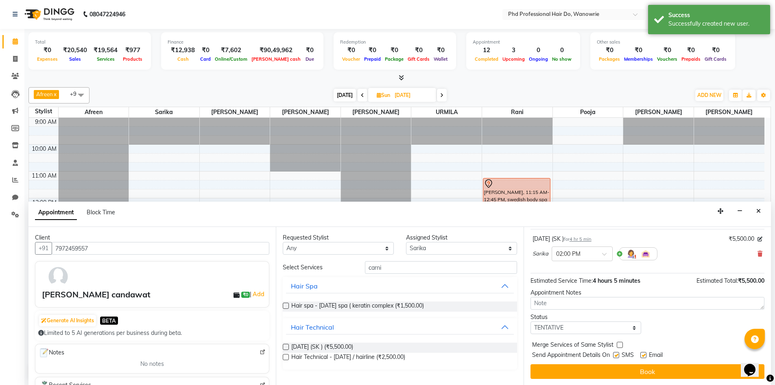
scroll to position [48, 0]
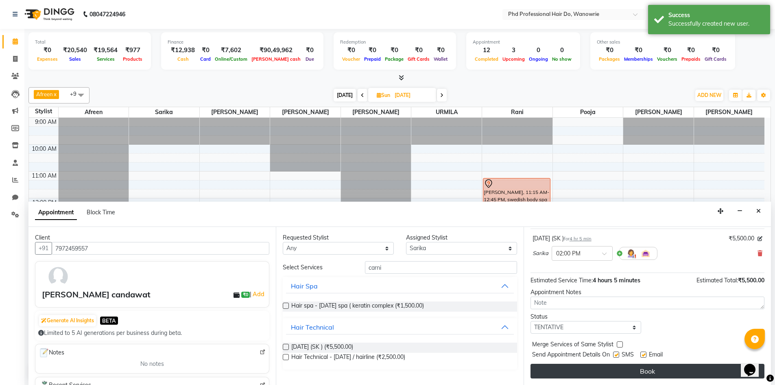
click at [583, 365] on button "Book" at bounding box center [648, 371] width 234 height 15
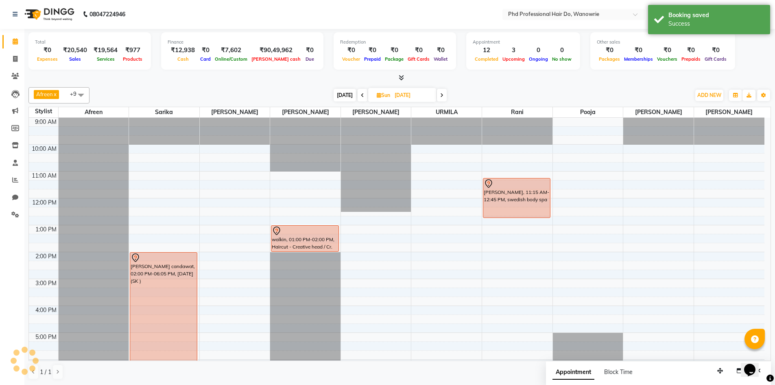
scroll to position [0, 0]
click at [361, 96] on icon at bounding box center [362, 95] width 3 height 5
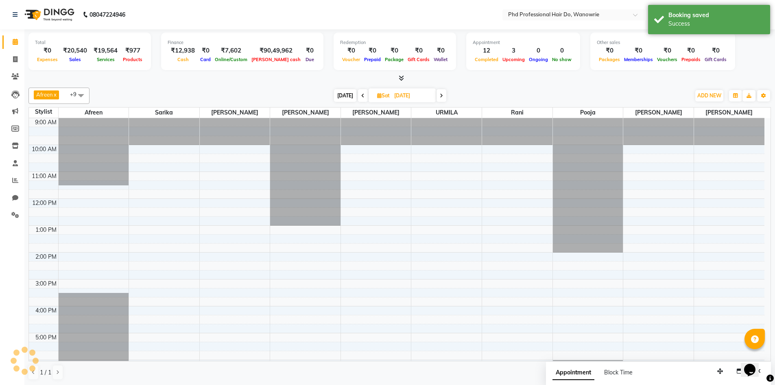
scroll to position [79, 0]
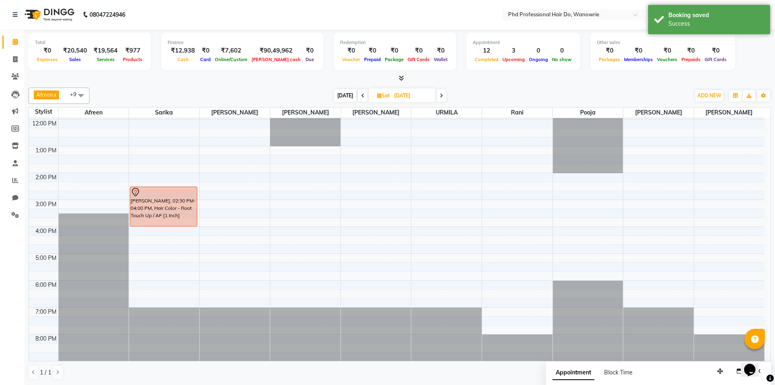
click at [351, 96] on span "Today" at bounding box center [345, 95] width 22 height 13
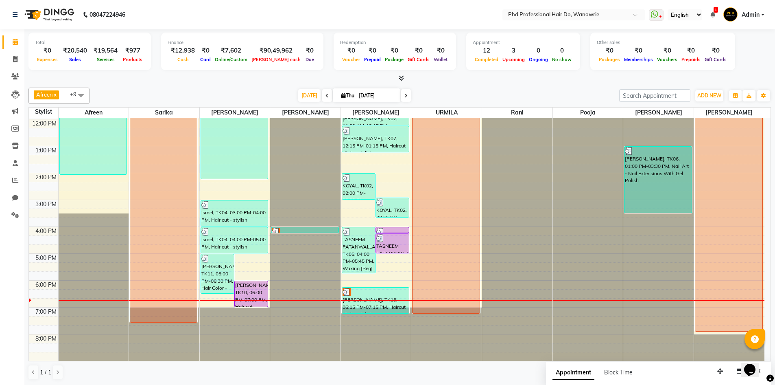
click at [401, 94] on span at bounding box center [406, 95] width 10 height 13
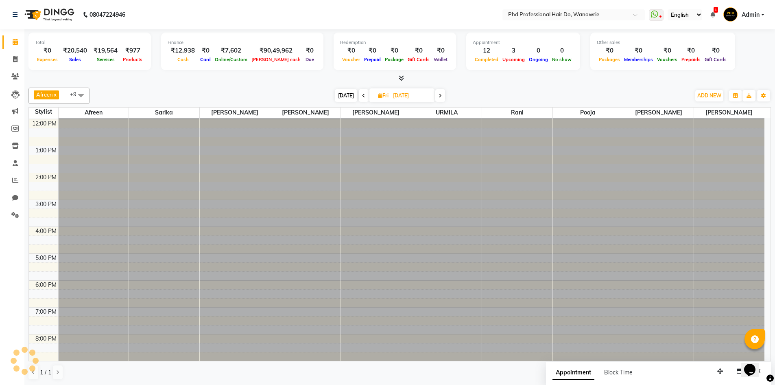
scroll to position [0, 0]
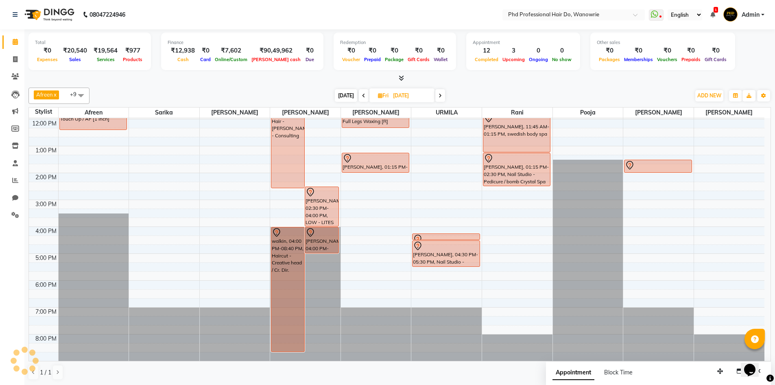
click at [351, 96] on span "Today" at bounding box center [346, 95] width 22 height 13
type input "02-10-2025"
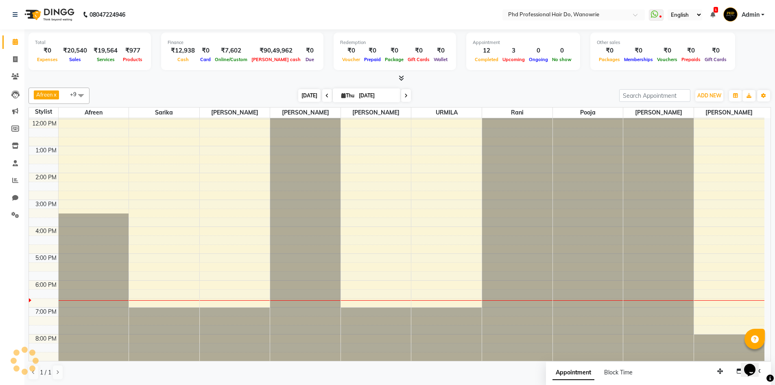
scroll to position [79, 0]
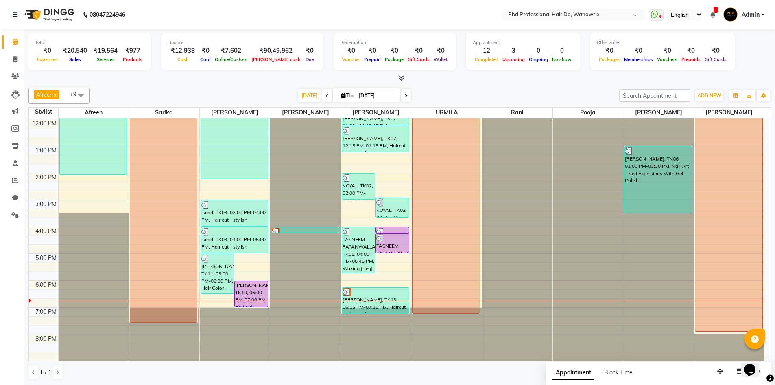
click at [226, 83] on div "Total ₹0 Expenses ₹20,540 Sales ₹19,564 Services ₹977 Products Finance ₹12,938 …" at bounding box center [399, 207] width 751 height 356
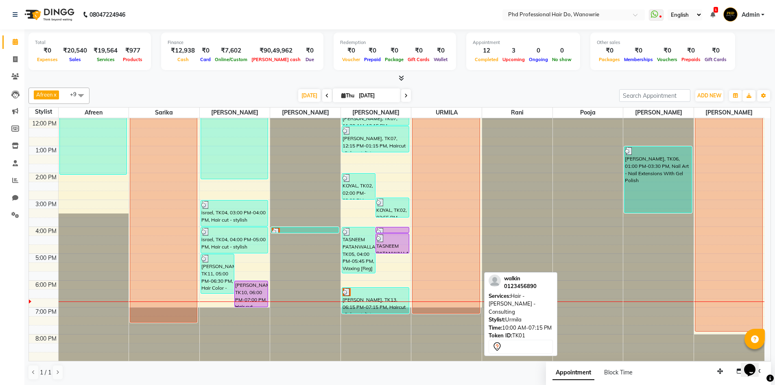
scroll to position [0, 0]
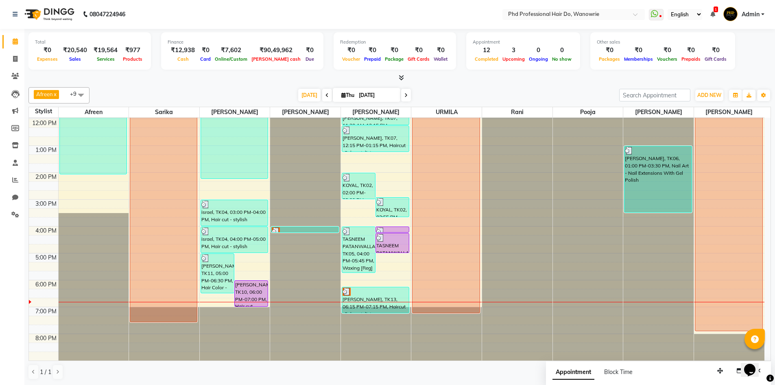
click at [342, 97] on icon at bounding box center [344, 94] width 4 height 5
select select "10"
select select "2025"
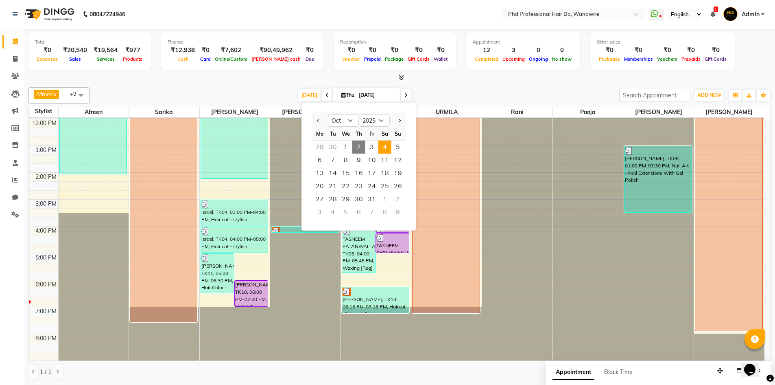
click at [387, 144] on span "4" at bounding box center [385, 146] width 13 height 13
type input "04-10-2025"
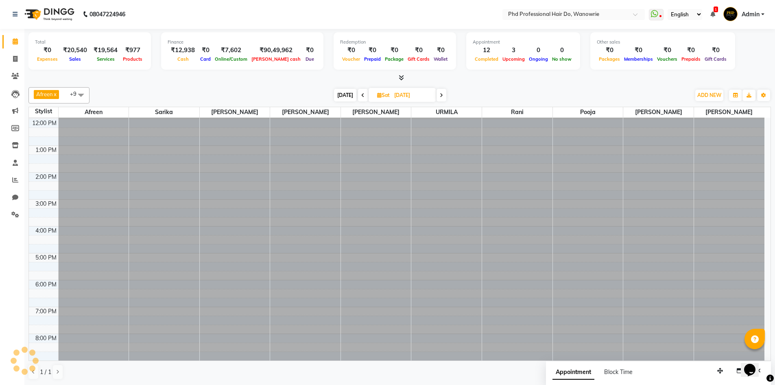
scroll to position [79, 0]
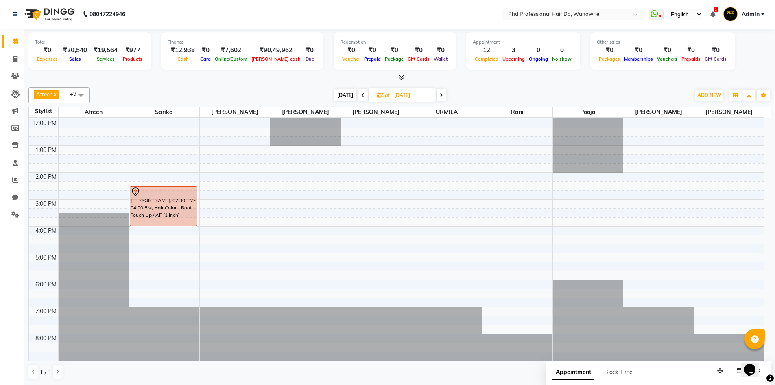
click at [221, 280] on div "9:00 AM 10:00 AM 11:00 AM 12:00 PM 1:00 PM 2:00 PM 3:00 PM 4:00 PM 5:00 PM 6:00…" at bounding box center [397, 199] width 736 height 322
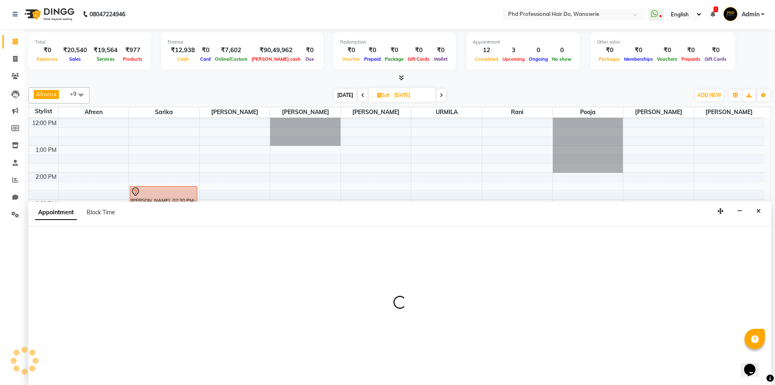
click at [221, 280] on div at bounding box center [399, 306] width 743 height 158
select select "20331"
select select "1080"
select select "tentative"
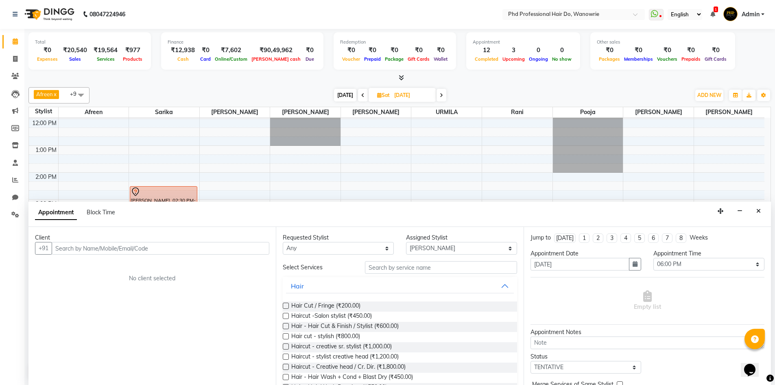
click at [126, 245] on input "text" at bounding box center [161, 248] width 218 height 13
click at [85, 267] on span "820813" at bounding box center [88, 265] width 24 height 8
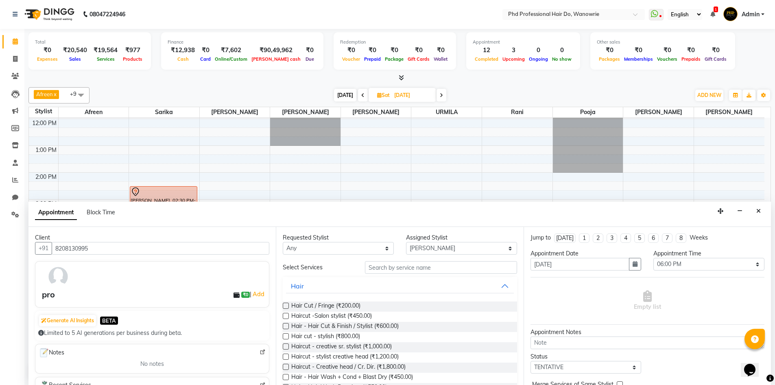
type input "8208130995"
click at [374, 270] on input "text" at bounding box center [441, 267] width 152 height 13
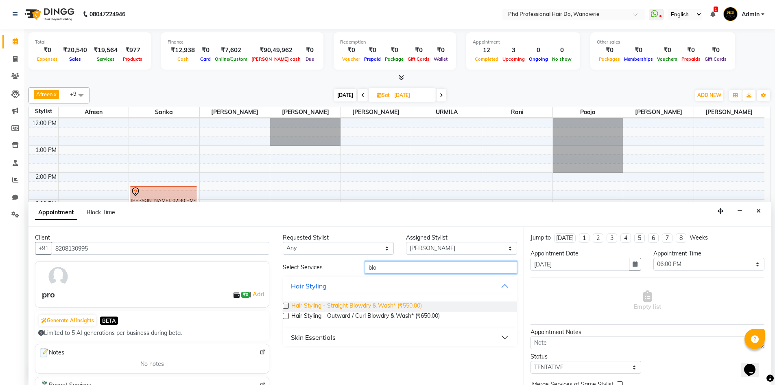
type input "blo"
click at [347, 305] on span "Hair Styling - Straight Blowdry & Wash* (₹550.00)" at bounding box center [356, 306] width 131 height 10
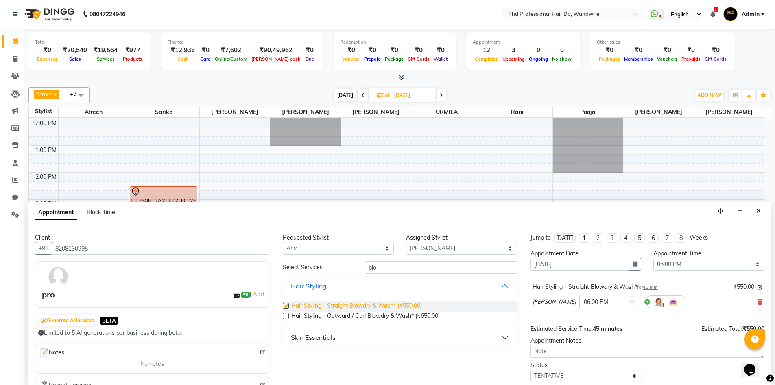
checkbox input "false"
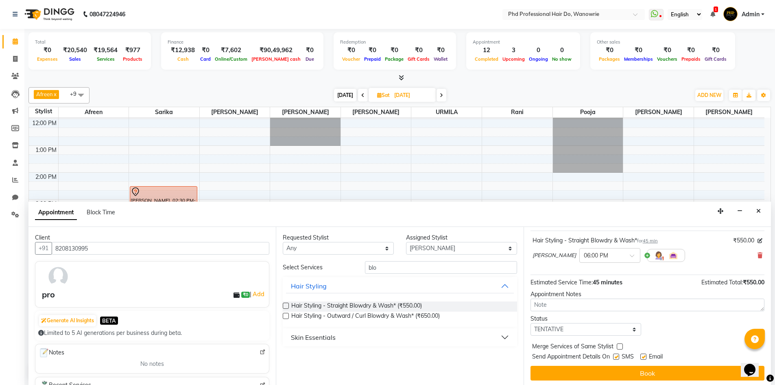
scroll to position [48, 0]
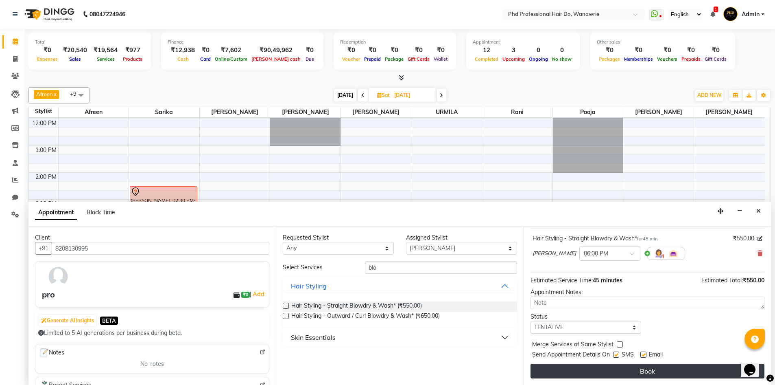
click at [592, 371] on button "Book" at bounding box center [648, 371] width 234 height 15
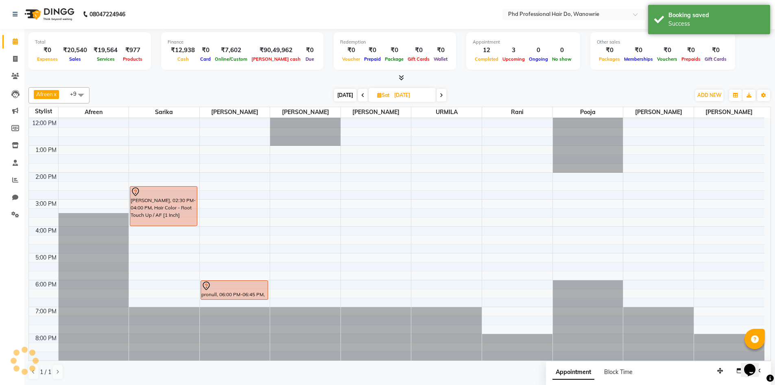
scroll to position [0, 0]
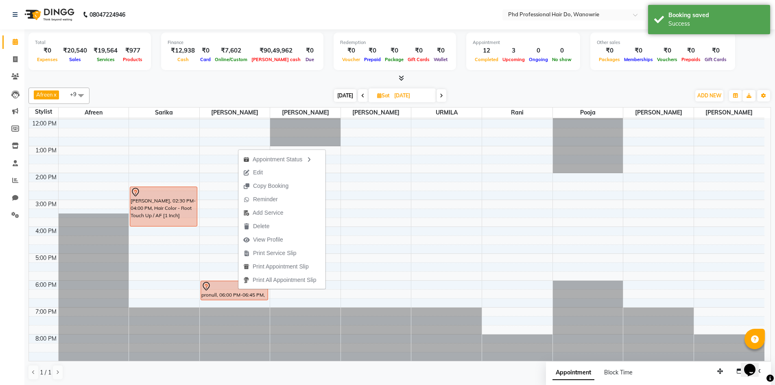
click at [237, 79] on div at bounding box center [399, 78] width 743 height 9
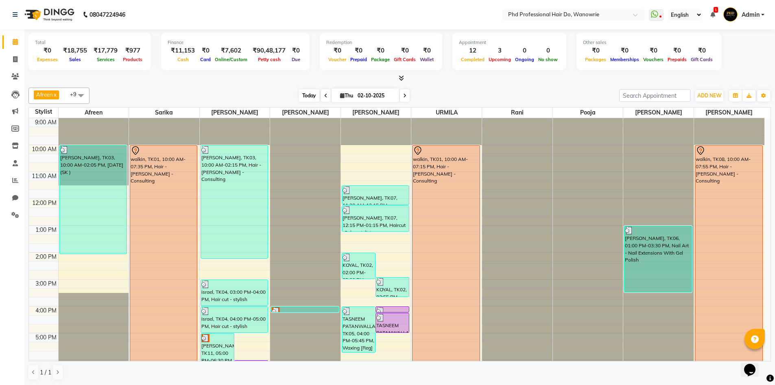
click at [313, 99] on span "Today" at bounding box center [309, 95] width 20 height 13
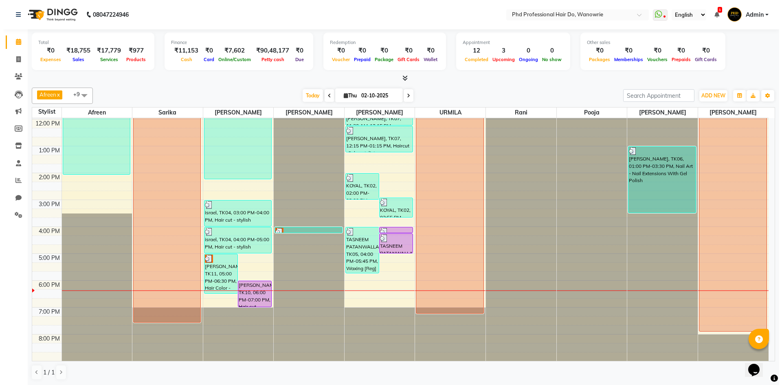
scroll to position [0, 0]
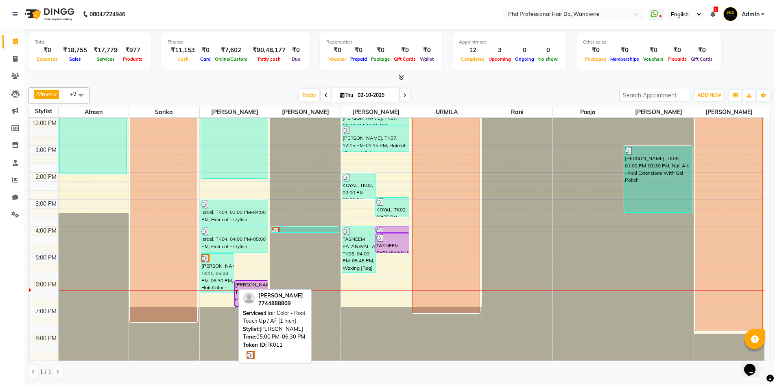
click at [215, 261] on div at bounding box center [217, 258] width 32 height 8
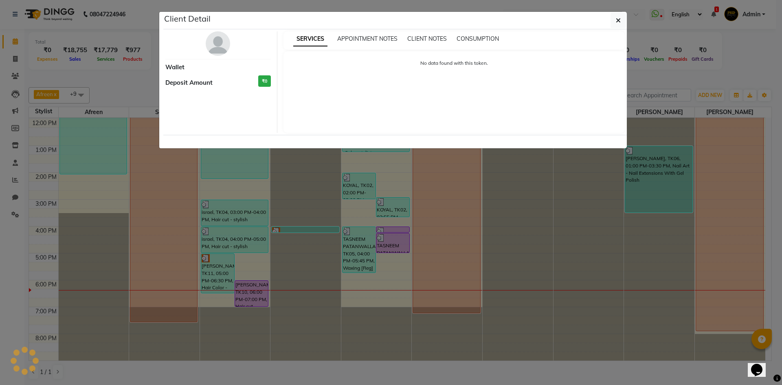
select select "3"
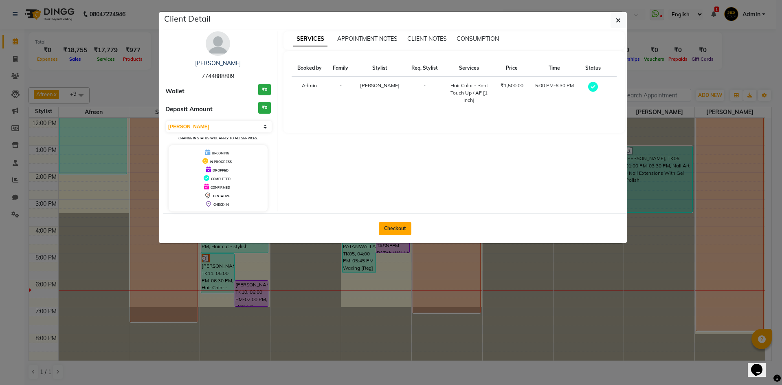
click at [396, 226] on button "Checkout" at bounding box center [395, 228] width 33 height 13
select select "service"
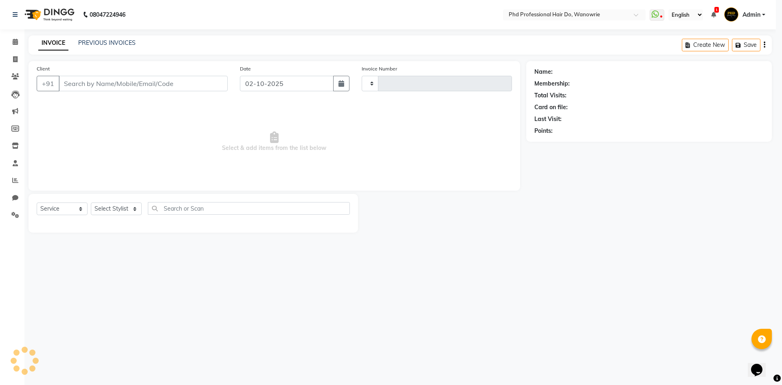
type input "2485"
select select "25"
type input "7744888809"
select select "20331"
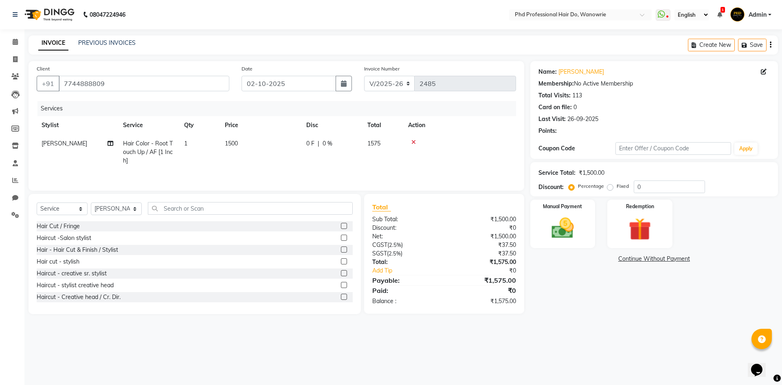
click at [234, 140] on span "1500" at bounding box center [231, 143] width 13 height 7
select select "20331"
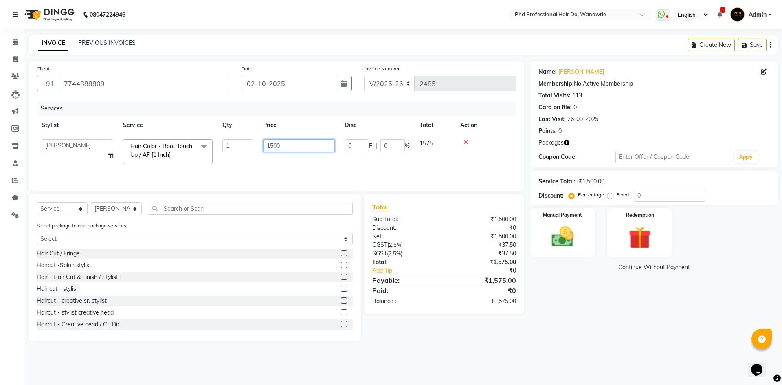
click at [273, 148] on input "1500" at bounding box center [299, 145] width 72 height 13
type input "1700"
click at [223, 164] on tr "Afreen [PERSON_NAME] [PERSON_NAME] gui [PERSON_NAME] pooja Poonam [PERSON_NAME]…" at bounding box center [276, 151] width 479 height 35
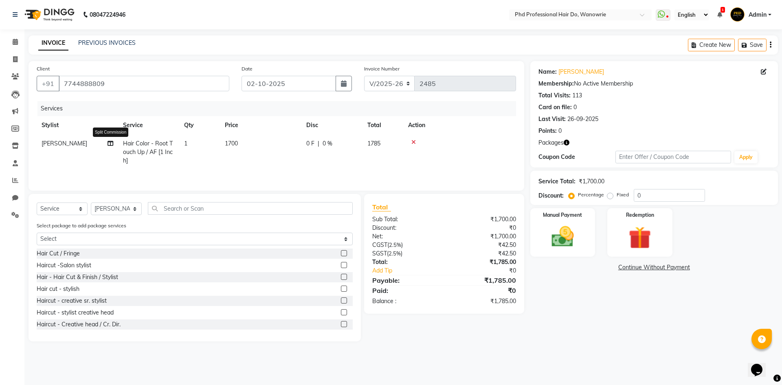
click at [111, 142] on icon at bounding box center [110, 143] width 6 height 6
select select "20331"
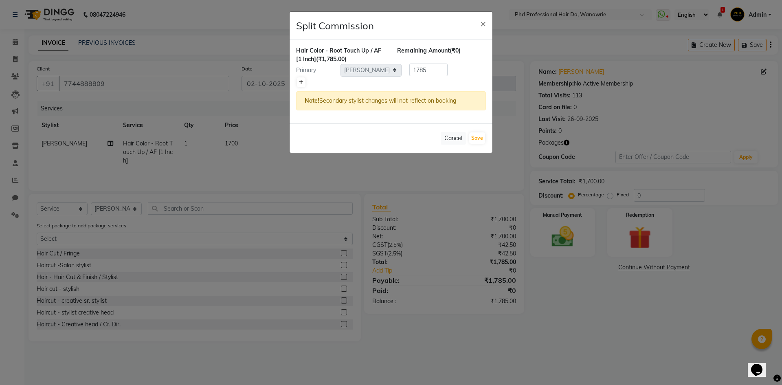
click at [301, 83] on icon at bounding box center [301, 82] width 4 height 5
type input "892.5"
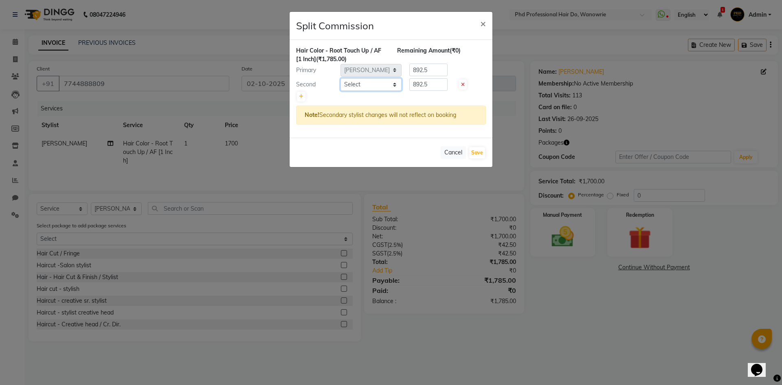
click at [350, 81] on select "Select Afreen [PERSON_NAME] [PERSON_NAME] gui [PERSON_NAME] NANDINI pooja Poona…" at bounding box center [370, 84] width 61 height 13
select select "32200"
click at [340, 78] on select "Select Afreen [PERSON_NAME] [PERSON_NAME] gui [PERSON_NAME] NANDINI pooja Poona…" at bounding box center [370, 84] width 61 height 13
click at [472, 153] on button "Save" at bounding box center [477, 152] width 16 height 11
select select "Select"
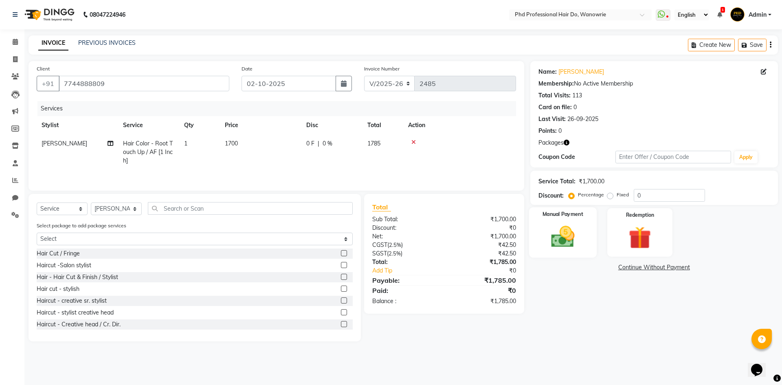
click at [572, 237] on img at bounding box center [562, 236] width 38 height 27
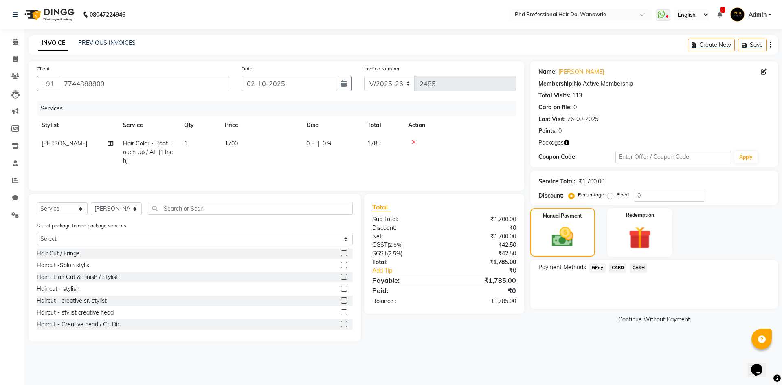
click at [638, 268] on span "CASH" at bounding box center [638, 267] width 18 height 9
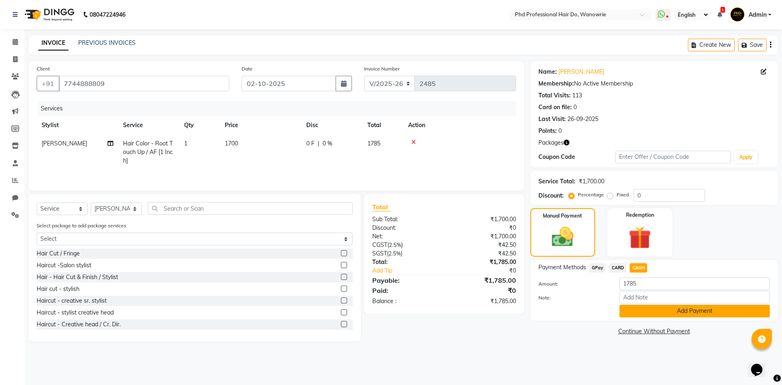
click at [643, 308] on button "Add Payment" at bounding box center [694, 310] width 150 height 13
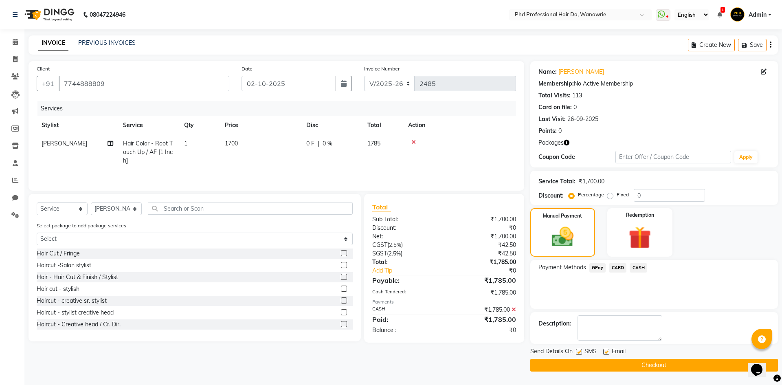
click at [648, 364] on button "Checkout" at bounding box center [653, 365] width 247 height 13
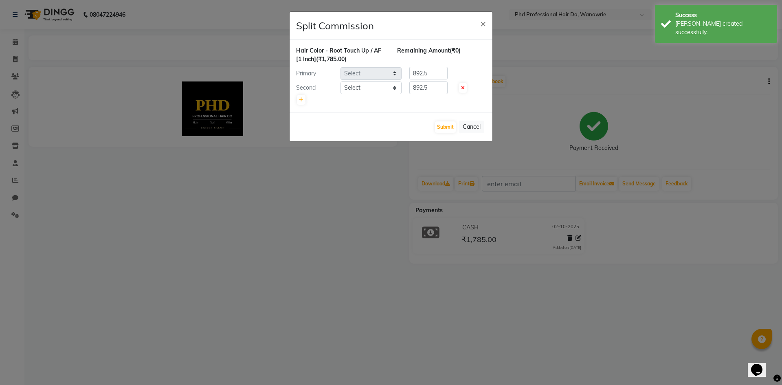
select select "20331"
select select "32200"
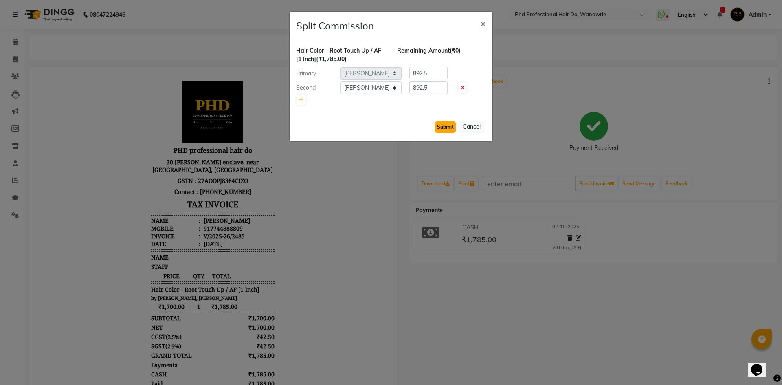
click at [439, 124] on button "Submit" at bounding box center [445, 126] width 21 height 11
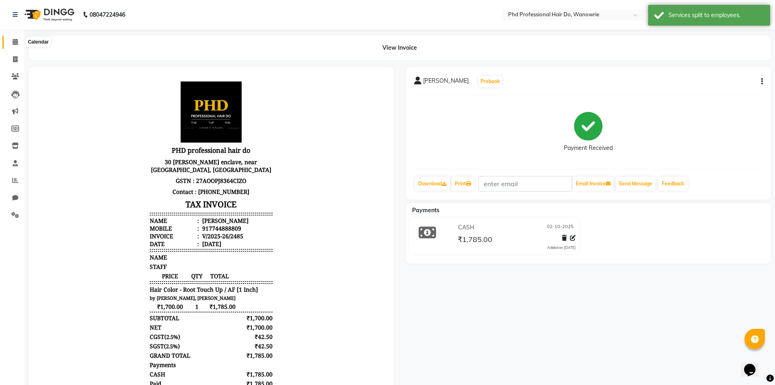
click at [14, 39] on icon at bounding box center [15, 42] width 5 height 6
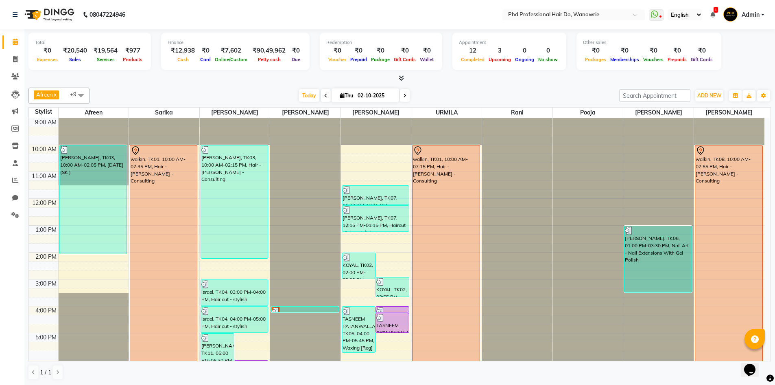
click at [238, 83] on div "Total ₹0 Expenses ₹20,540 Sales ₹19,564 Services ₹977 Products Finance ₹12,938 …" at bounding box center [399, 207] width 751 height 356
click at [313, 94] on span "Today" at bounding box center [309, 95] width 20 height 13
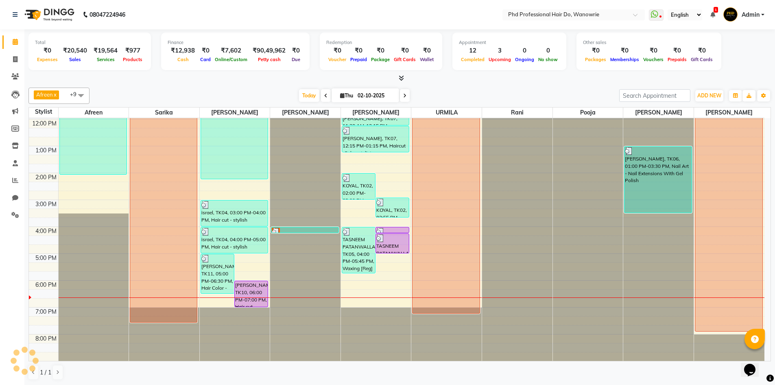
scroll to position [0, 0]
click at [352, 294] on div "9:00 AM 10:00 AM 11:00 AM 12:00 PM 1:00 PM 2:00 PM 3:00 PM 4:00 PM 5:00 PM 6:00…" at bounding box center [397, 199] width 736 height 322
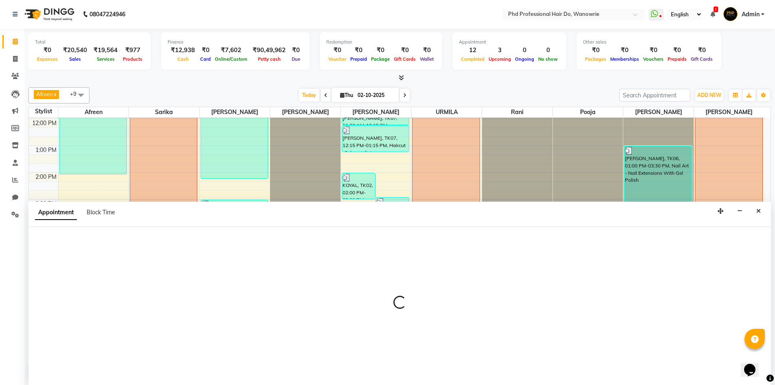
click at [352, 294] on div at bounding box center [399, 306] width 743 height 158
select select "980"
select select "tentative"
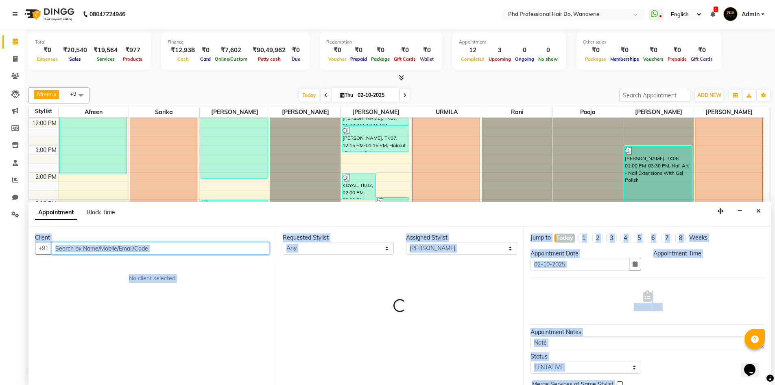
select select "1095"
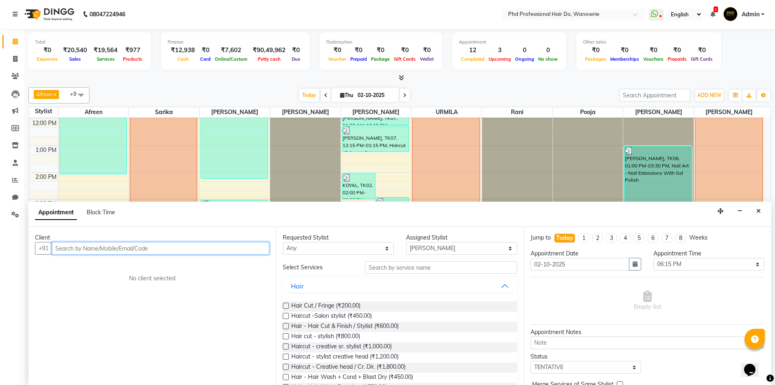
click at [134, 248] on input "text" at bounding box center [161, 248] width 218 height 13
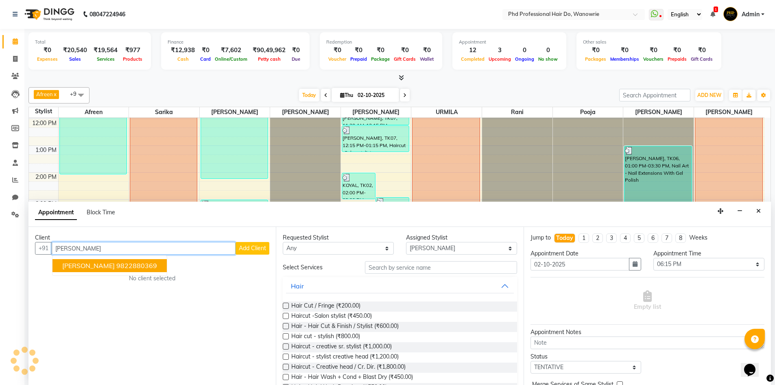
click at [129, 265] on ngb-highlight "9822880369" at bounding box center [136, 265] width 41 height 8
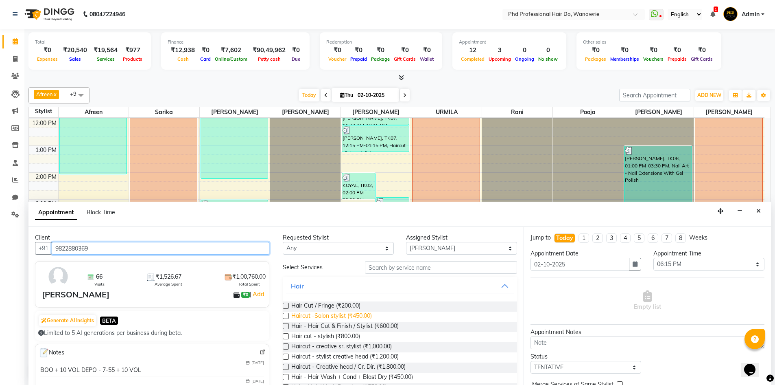
type input "9822880369"
click at [348, 313] on span "Haircut -Salon stylist (₹450.00)" at bounding box center [331, 316] width 81 height 10
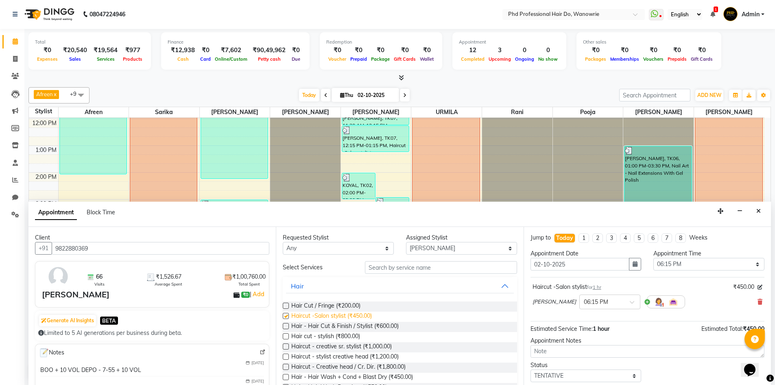
checkbox input "false"
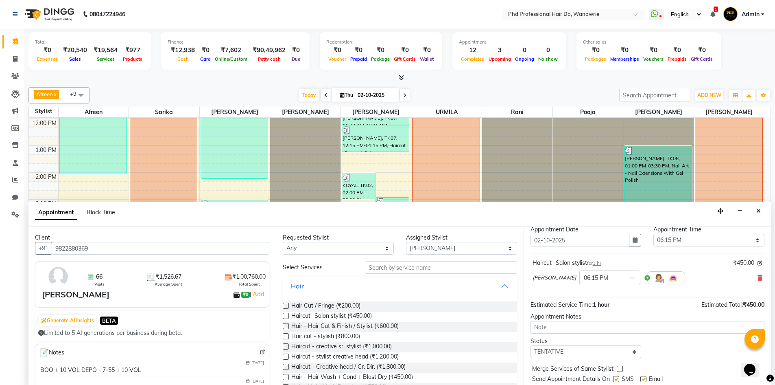
scroll to position [48, 0]
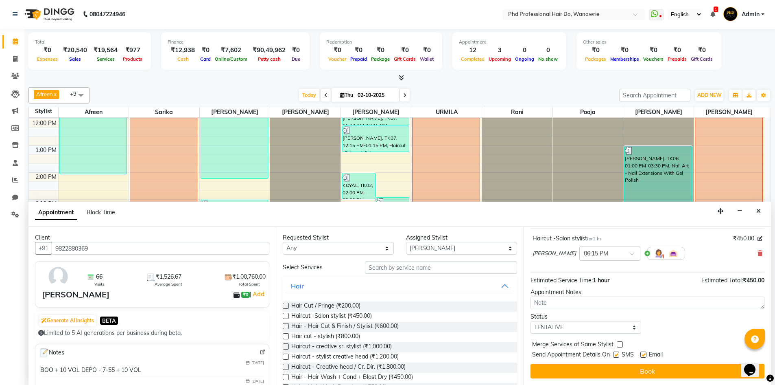
click at [584, 363] on div "Jump to [DATE] 1 2 3 4 5 6 7 8 Weeks Appointment Date [DATE] Appointment Time S…" at bounding box center [647, 306] width 247 height 158
click at [584, 366] on button "Book" at bounding box center [648, 371] width 234 height 15
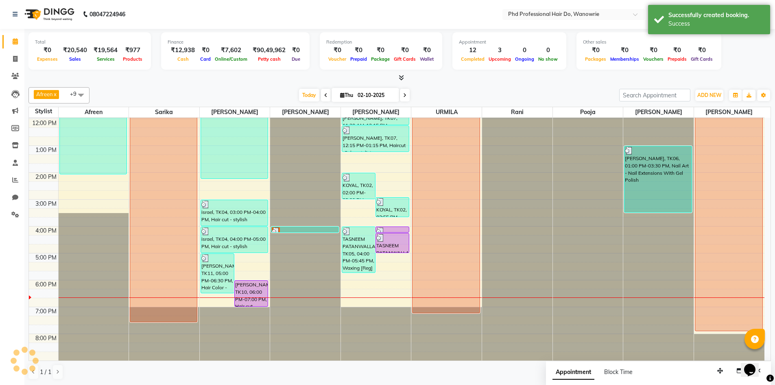
scroll to position [0, 0]
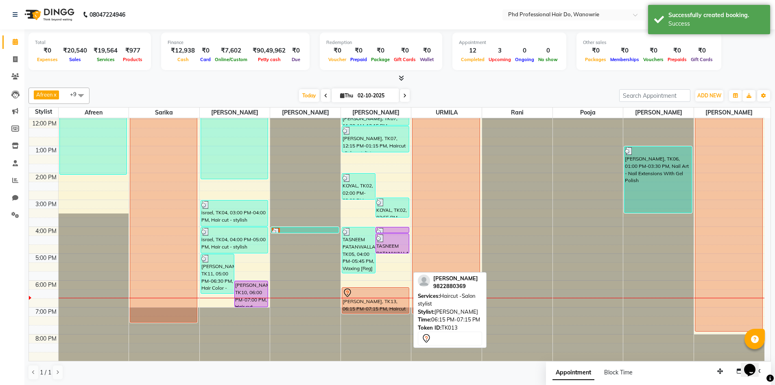
click at [357, 288] on div at bounding box center [376, 293] width 66 height 10
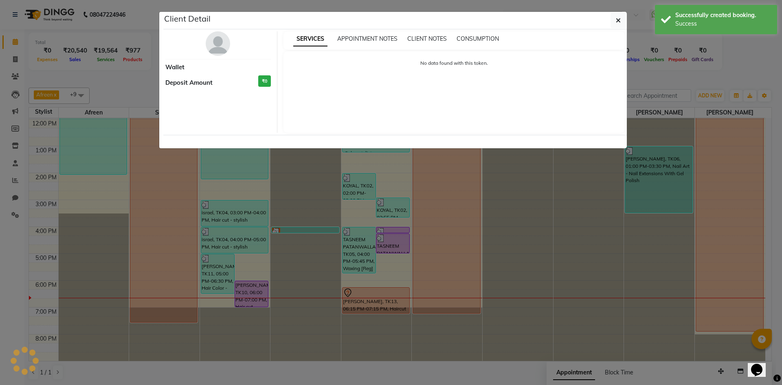
select select "7"
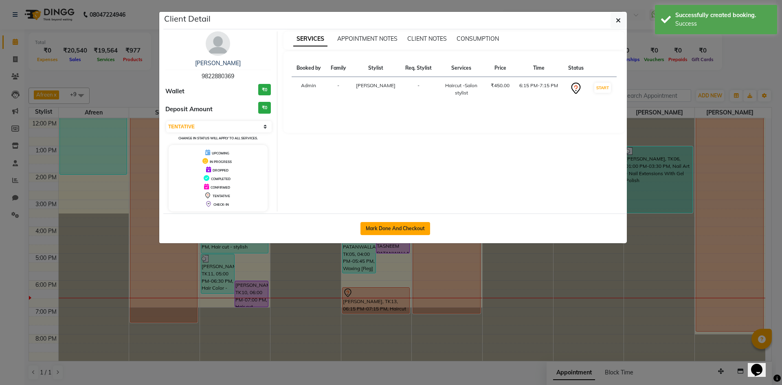
click at [407, 224] on button "Mark Done And Checkout" at bounding box center [395, 228] width 70 height 13
select select "service"
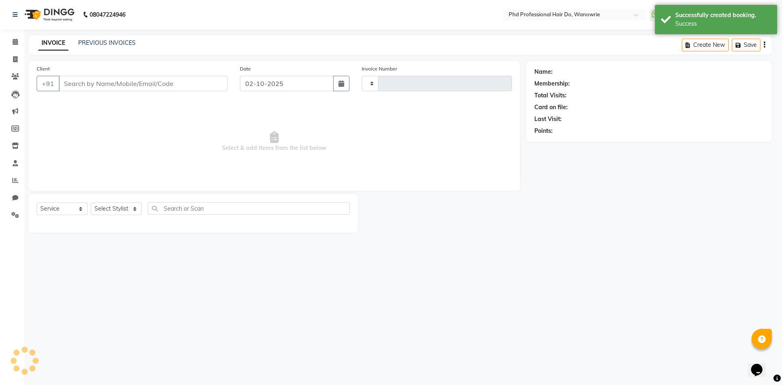
type input "2486"
select select "25"
type input "9822880369"
select select "980"
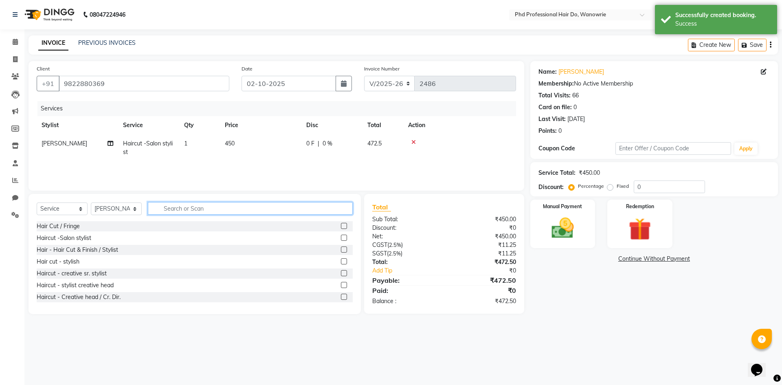
click at [176, 204] on input "text" at bounding box center [250, 208] width 205 height 13
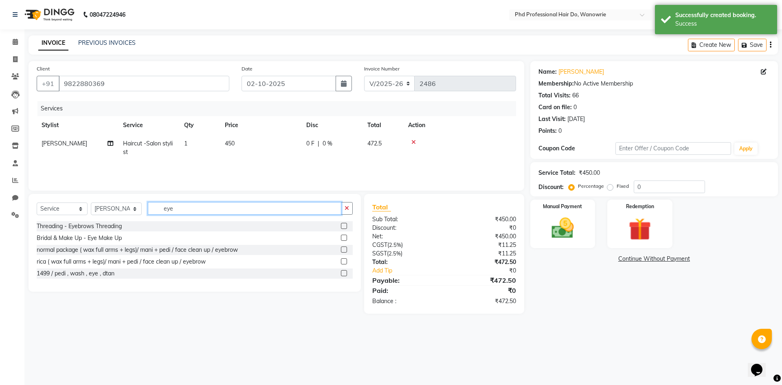
type input "eye"
click at [344, 223] on label at bounding box center [344, 226] width 6 height 6
click at [344, 223] on input "checkbox" at bounding box center [343, 225] width 5 height 5
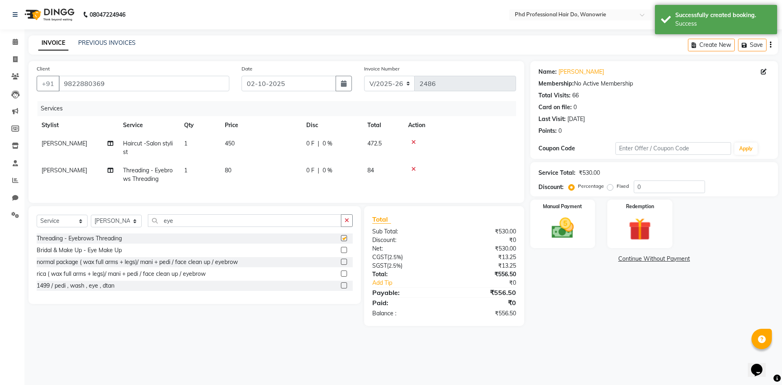
checkbox input "false"
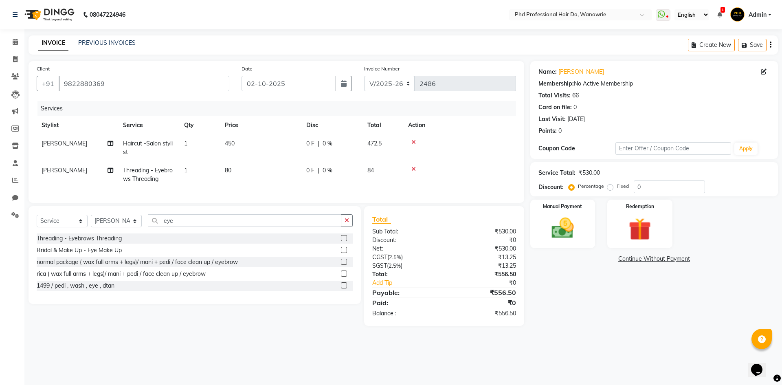
click at [627, 324] on div "Name: [PERSON_NAME] Membership: No Active Membership Total Visits: 66 Card on f…" at bounding box center [657, 193] width 254 height 265
click at [17, 41] on icon at bounding box center [15, 42] width 5 height 6
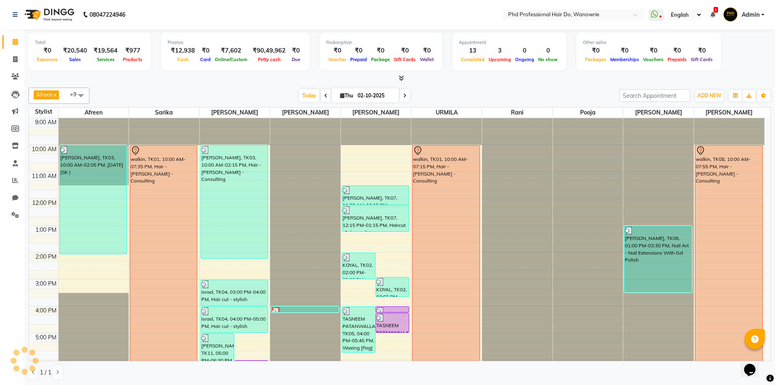
scroll to position [64, 0]
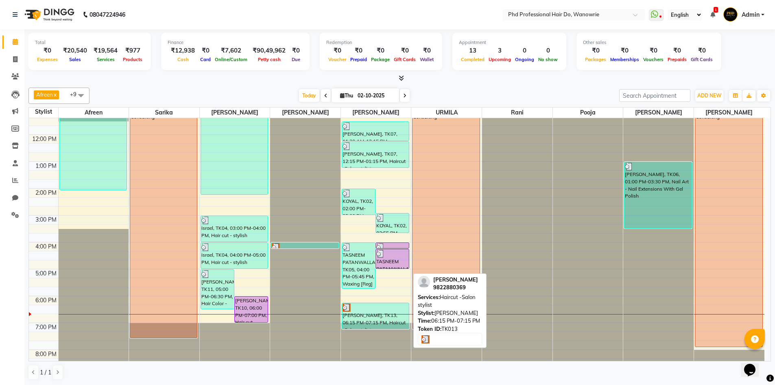
click at [351, 310] on div at bounding box center [376, 307] width 66 height 8
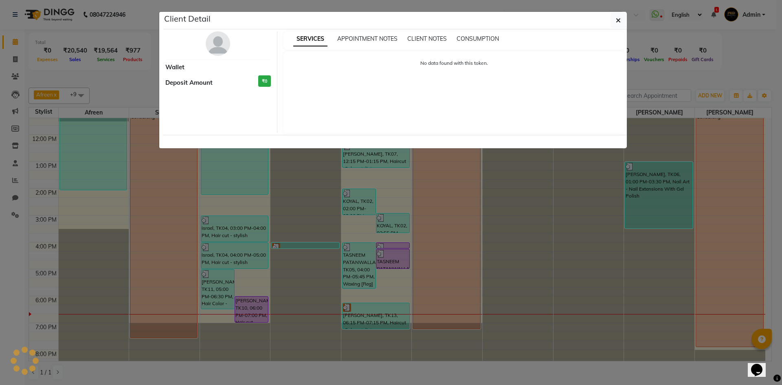
select select "3"
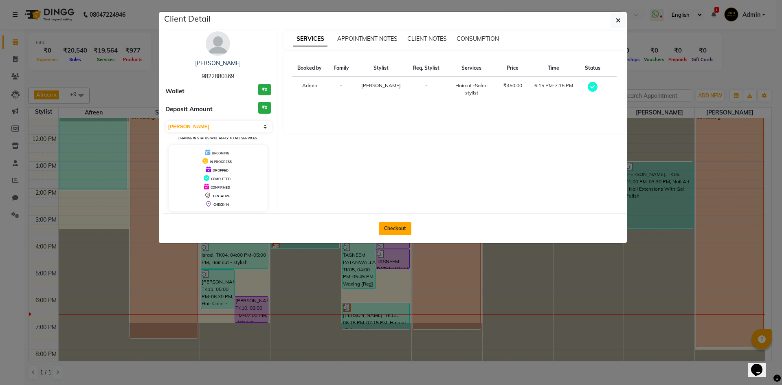
click at [405, 227] on button "Checkout" at bounding box center [395, 228] width 33 height 13
select select "25"
select select "service"
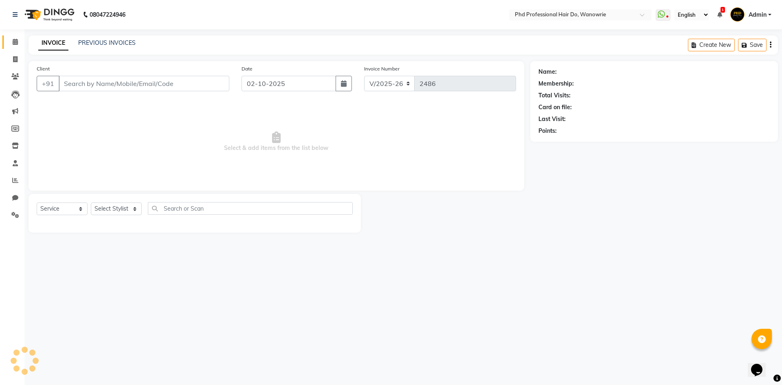
type input "9822880369"
select select "980"
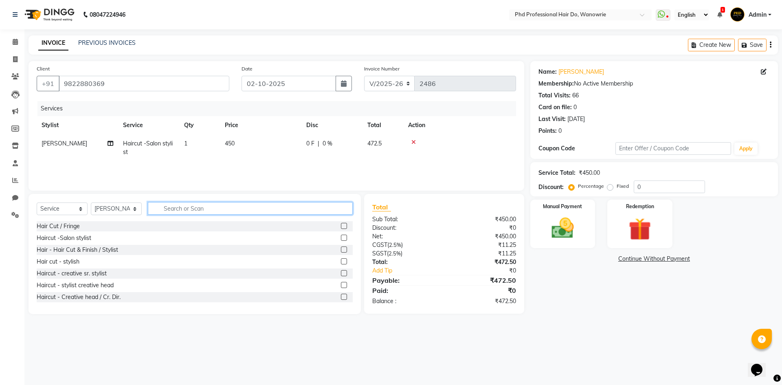
click at [159, 207] on input "text" at bounding box center [250, 208] width 205 height 13
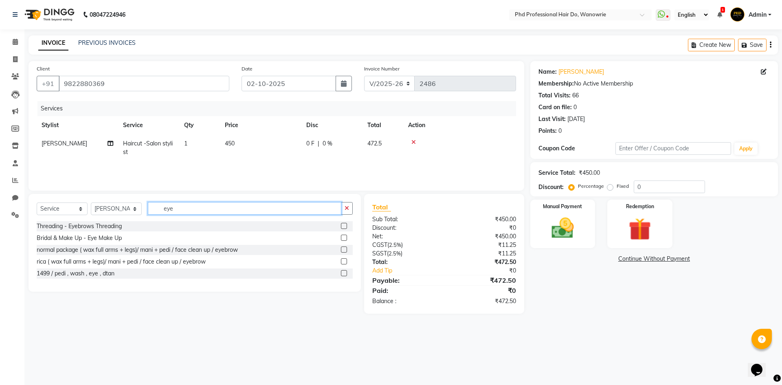
type input "eye"
click at [344, 227] on label at bounding box center [344, 226] width 6 height 6
click at [344, 227] on input "checkbox" at bounding box center [343, 225] width 5 height 5
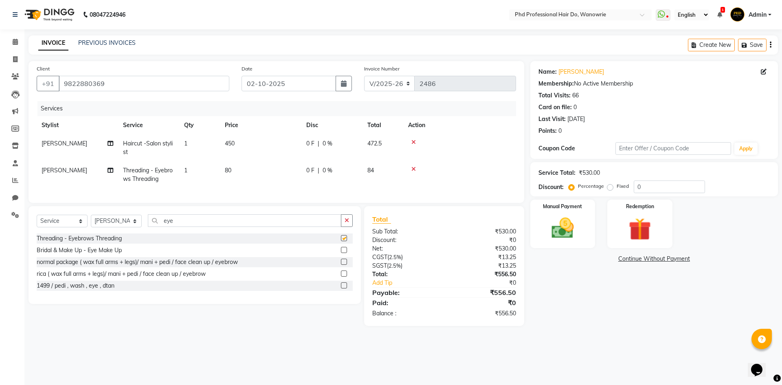
checkbox input "false"
click at [538, 221] on div "Manual Payment" at bounding box center [562, 224] width 68 height 50
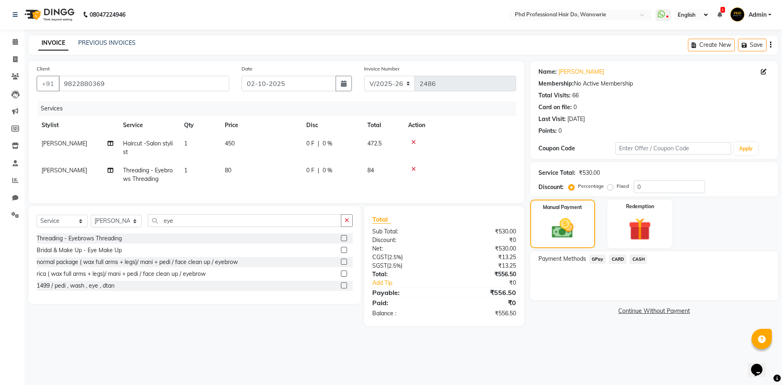
click at [635, 257] on span "CASH" at bounding box center [638, 258] width 18 height 9
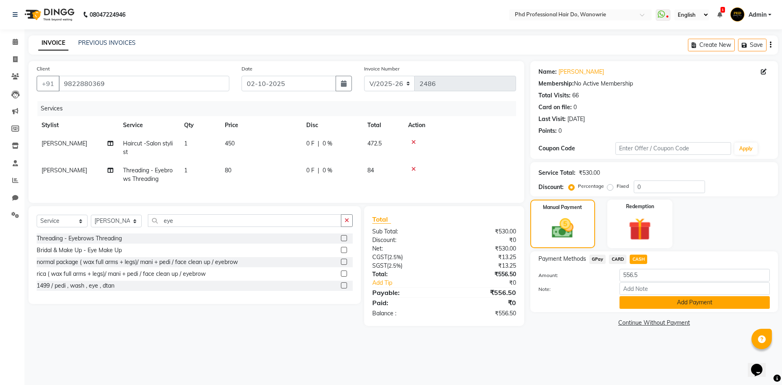
click at [655, 302] on button "Add Payment" at bounding box center [694, 302] width 150 height 13
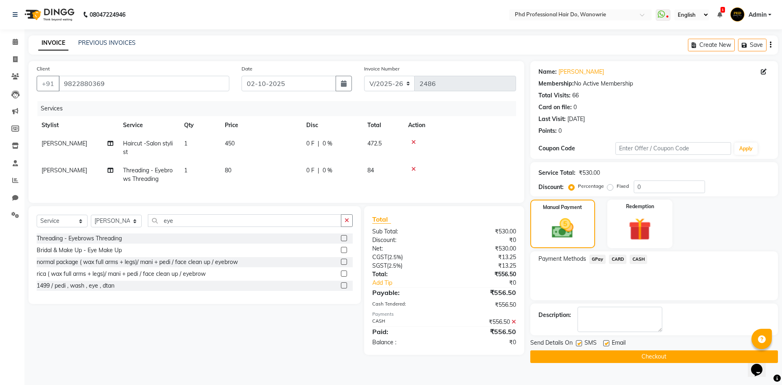
click at [661, 354] on button "Checkout" at bounding box center [653, 356] width 247 height 13
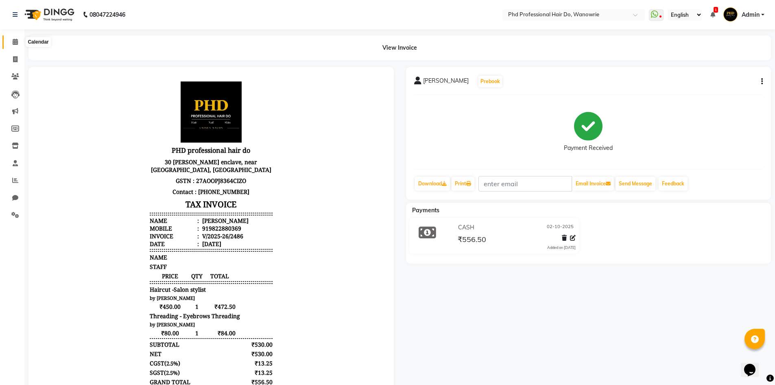
click at [15, 41] on icon at bounding box center [15, 42] width 5 height 6
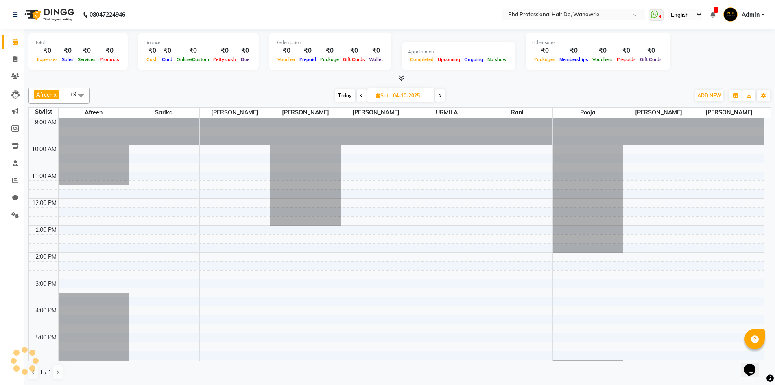
scroll to position [64, 0]
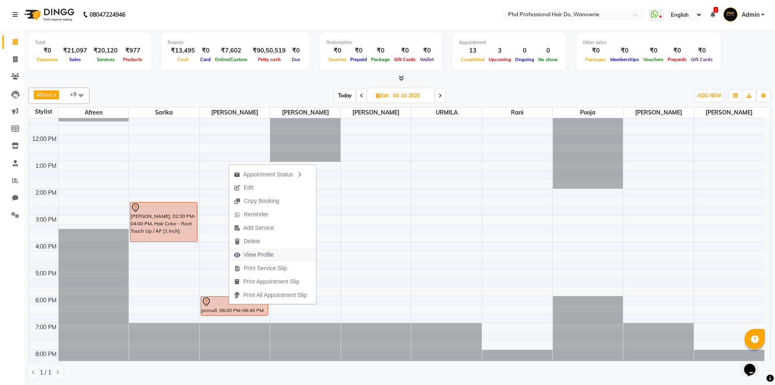
click at [251, 253] on span "View Profile" at bounding box center [259, 254] width 30 height 9
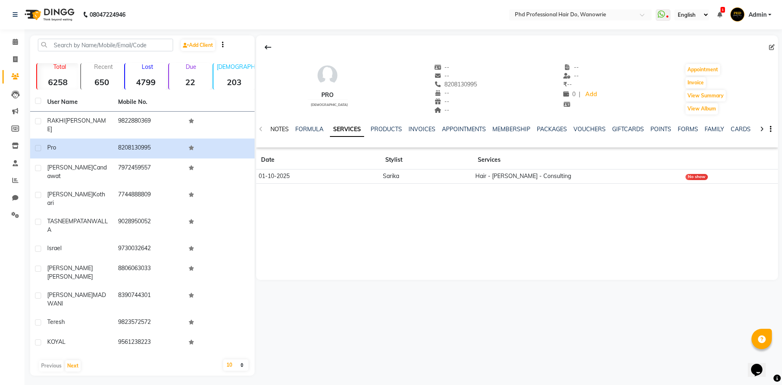
click at [283, 127] on link "NOTES" at bounding box center [279, 128] width 18 height 7
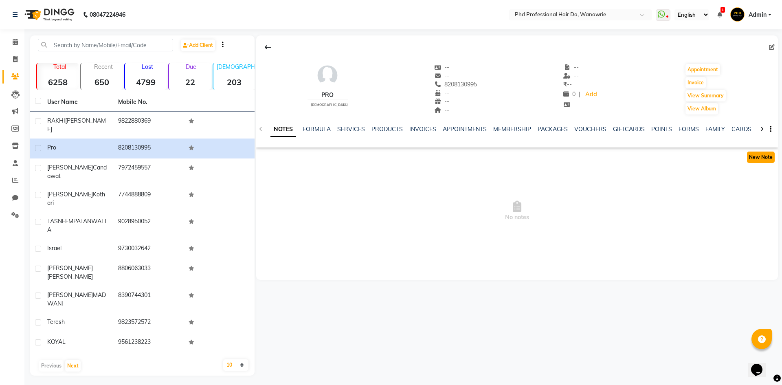
click at [767, 160] on button "New Note" at bounding box center [761, 156] width 28 height 11
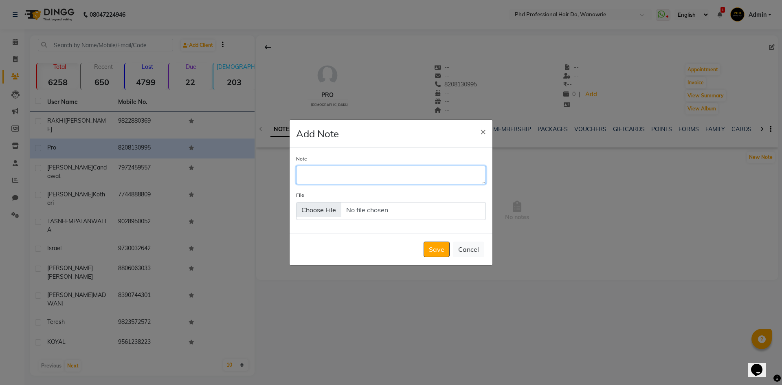
click at [368, 171] on textarea "Note" at bounding box center [391, 175] width 190 height 18
type textarea "850 blowdry"
click at [429, 245] on button "Save" at bounding box center [436, 248] width 26 height 15
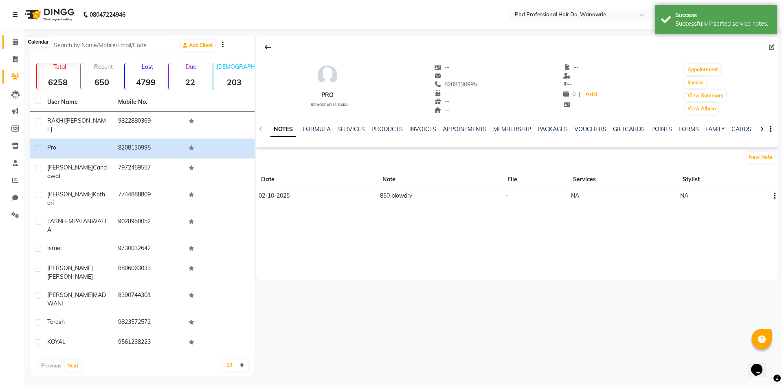
click at [16, 40] on icon at bounding box center [15, 42] width 5 height 6
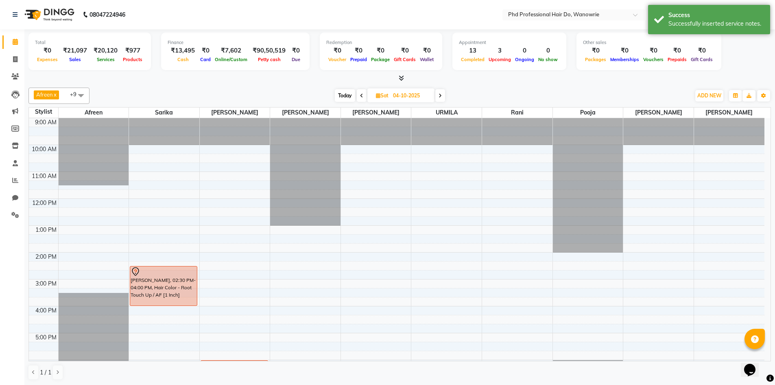
click at [339, 90] on span "Today" at bounding box center [345, 95] width 20 height 13
type input "02-10-2025"
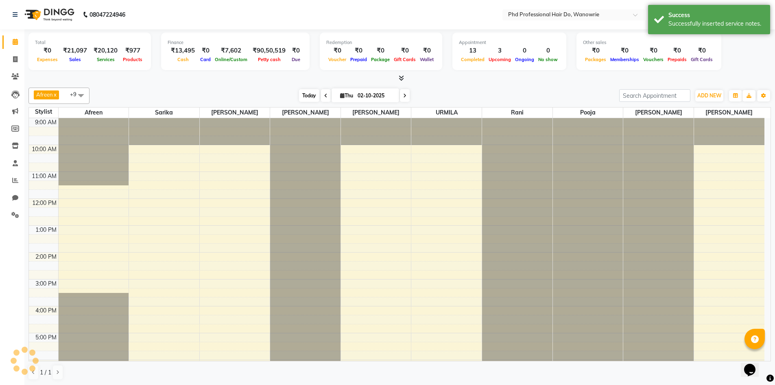
scroll to position [79, 0]
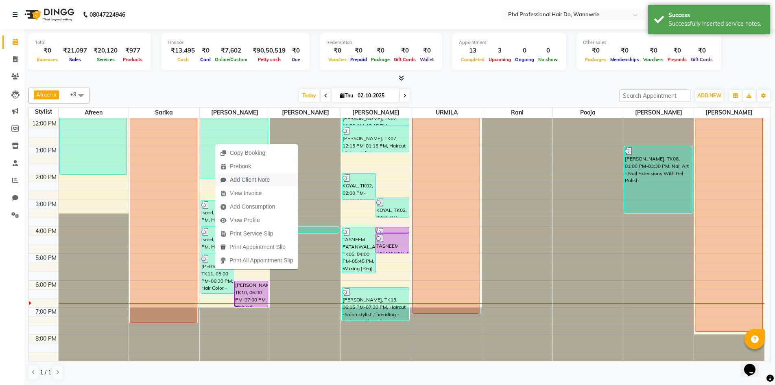
click at [247, 180] on span "Add Client Note" at bounding box center [250, 179] width 40 height 9
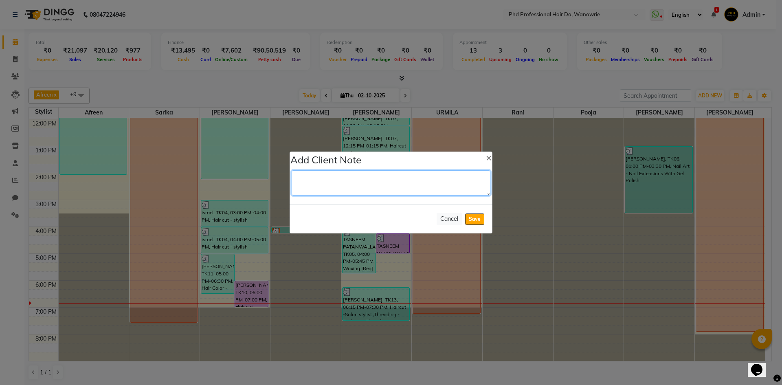
click at [322, 177] on textarea at bounding box center [390, 182] width 199 height 25
type textarea "6500 Hi+ [PERSON_NAME]"
click at [475, 216] on button "Save" at bounding box center [474, 218] width 19 height 11
